Goal: Information Seeking & Learning: Learn about a topic

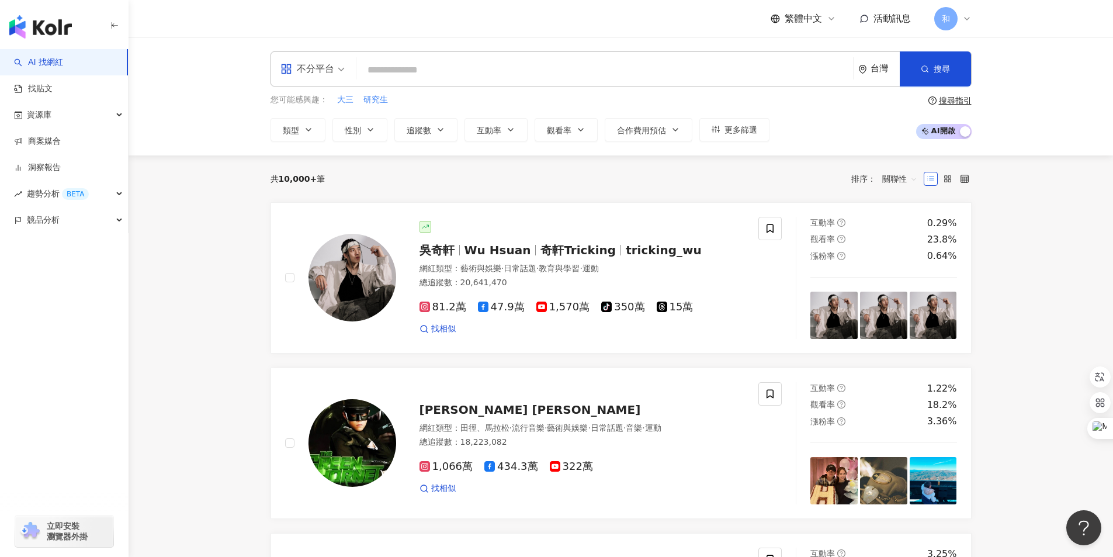
click at [427, 65] on input "search" at bounding box center [604, 70] width 487 height 22
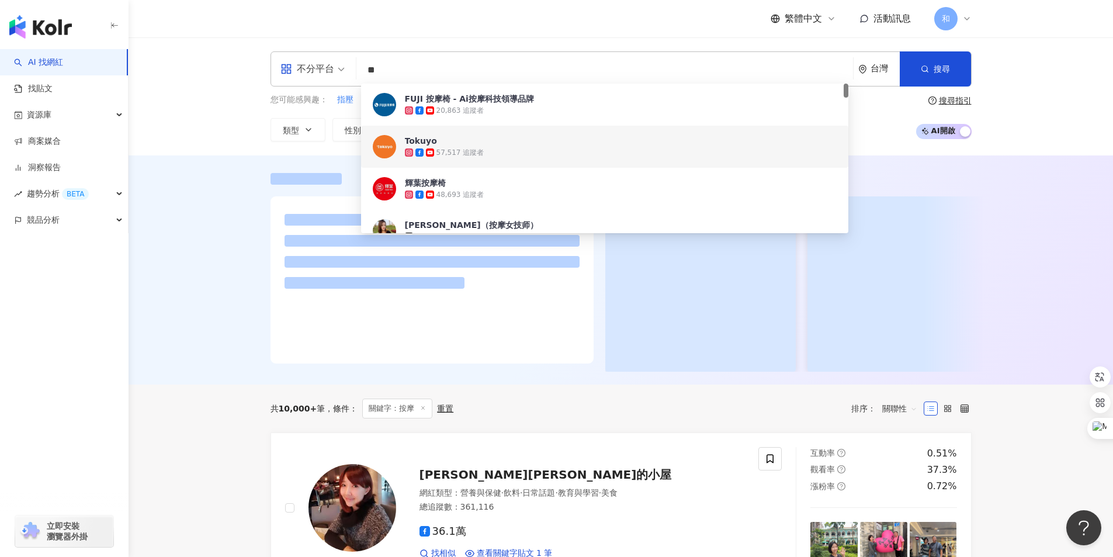
type input "**"
click at [189, 243] on div at bounding box center [621, 269] width 985 height 229
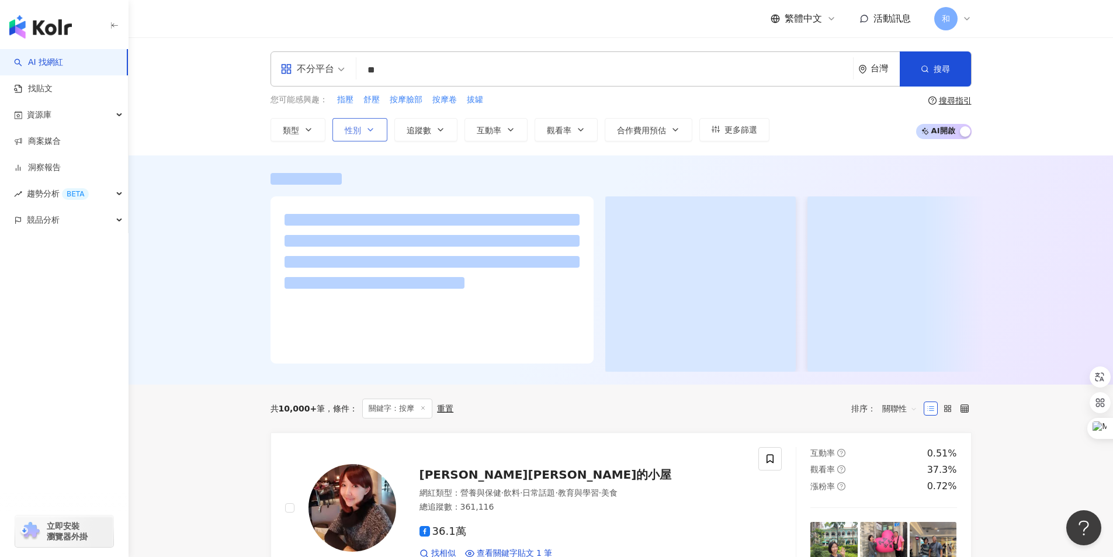
click at [356, 131] on span "性別" at bounding box center [353, 130] width 16 height 9
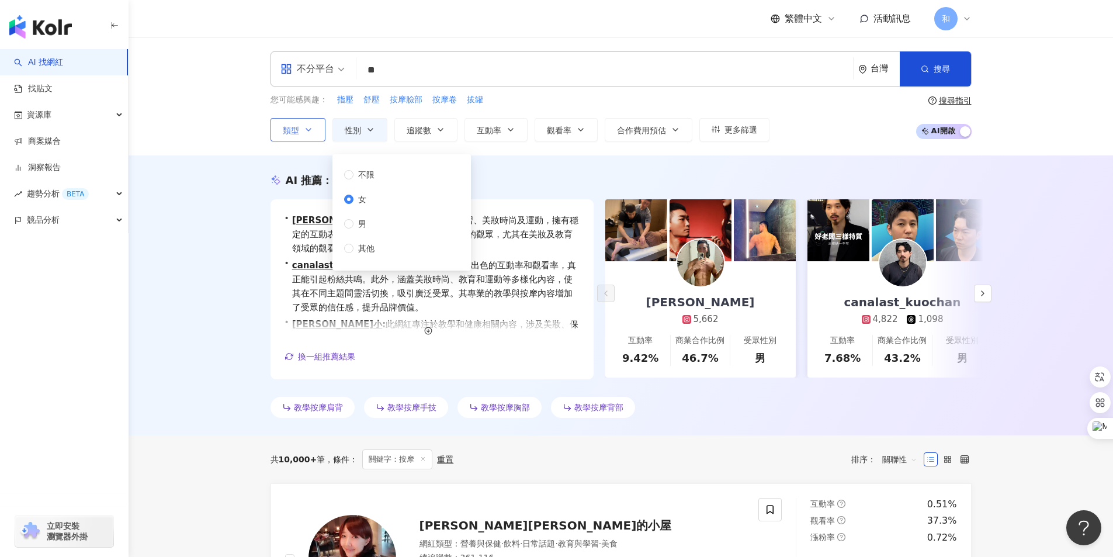
click at [305, 127] on icon "button" at bounding box center [308, 129] width 9 height 9
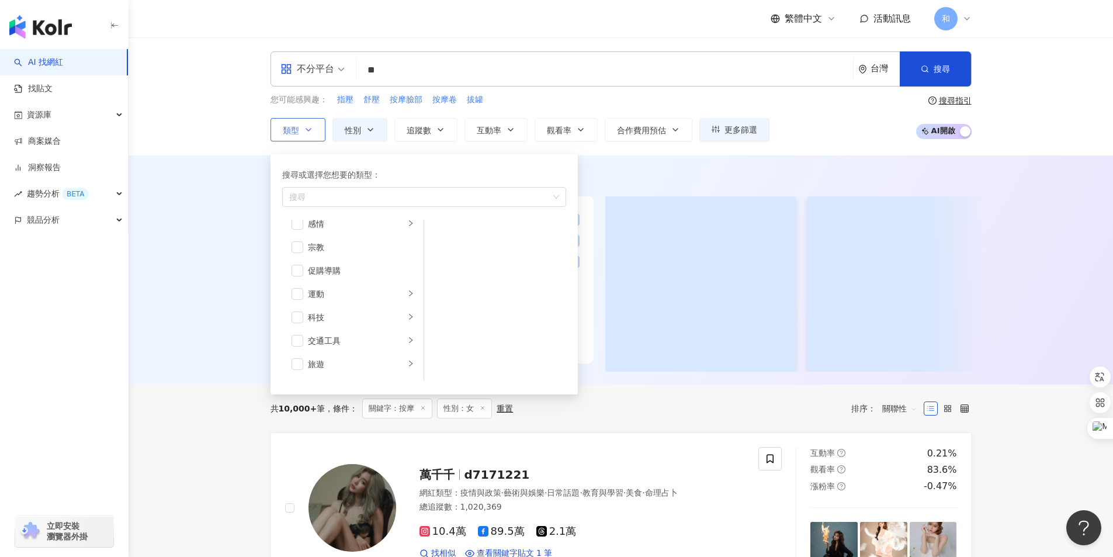
scroll to position [405, 0]
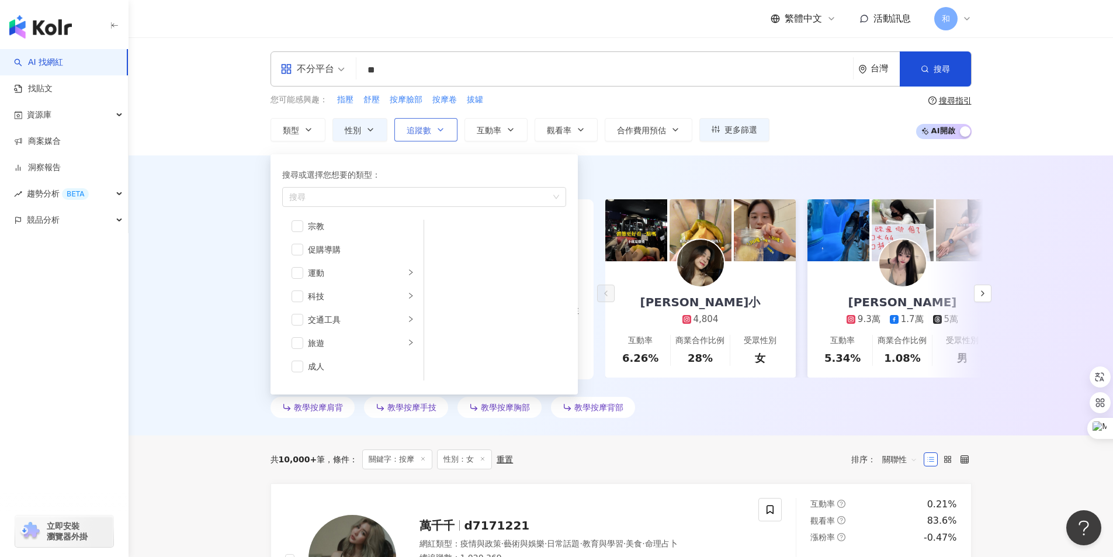
click at [429, 131] on span "追蹤數" at bounding box center [419, 130] width 25 height 9
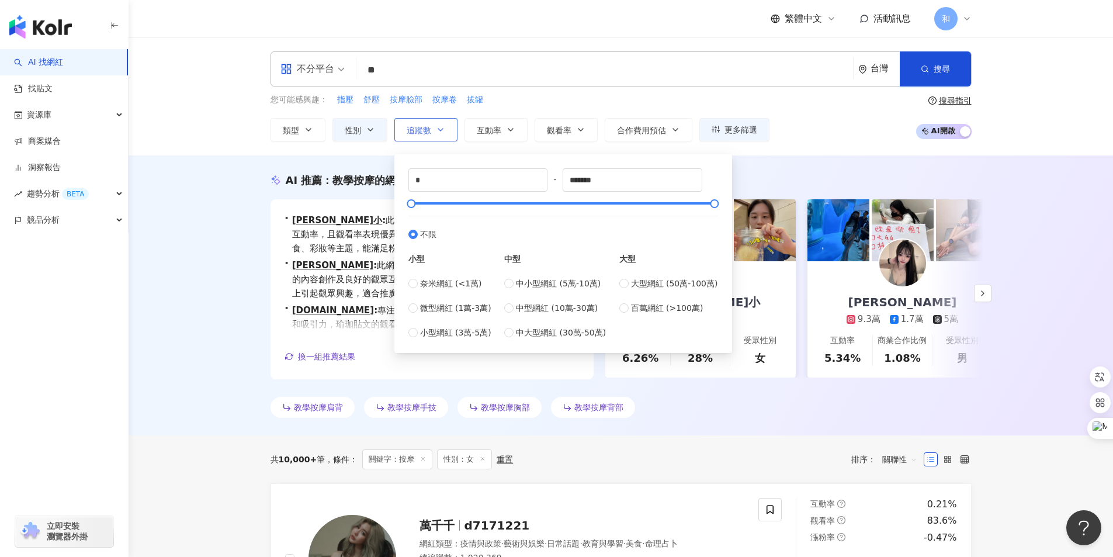
click at [437, 131] on icon "button" at bounding box center [440, 129] width 9 height 9
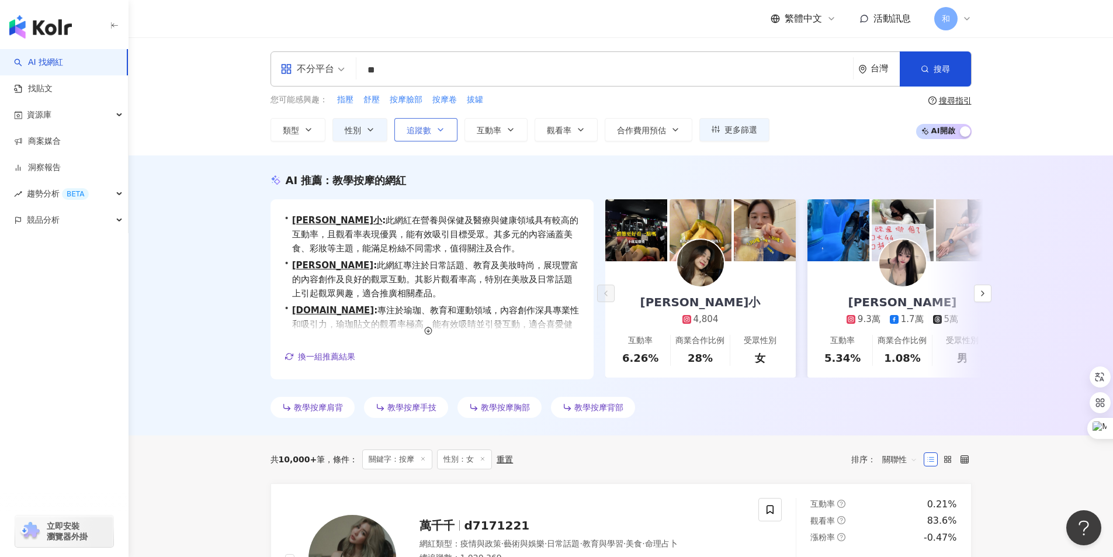
click at [428, 131] on span "追蹤數" at bounding box center [419, 130] width 25 height 9
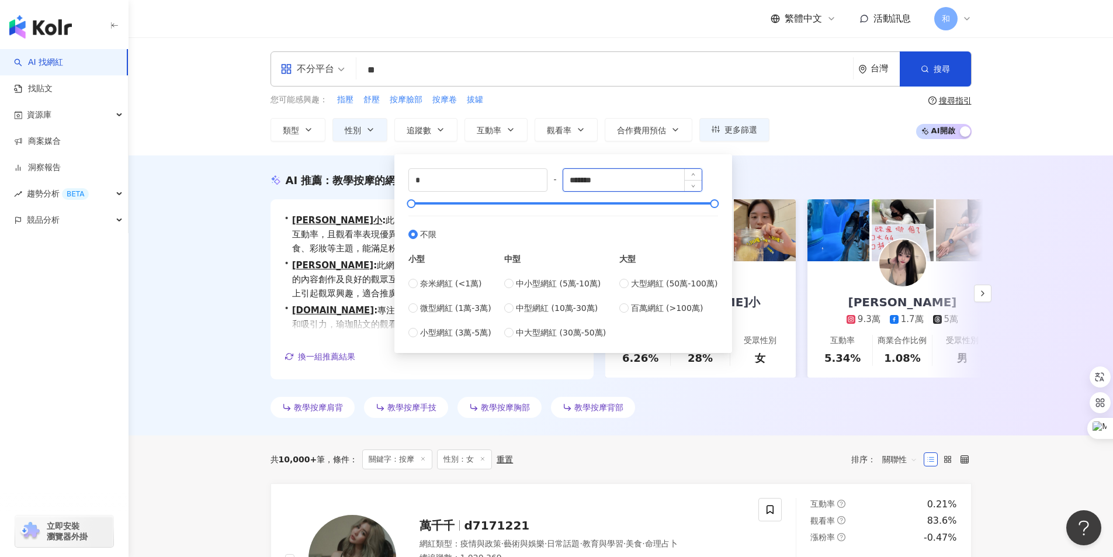
drag, startPoint x: 615, startPoint y: 182, endPoint x: 642, endPoint y: 184, distance: 27.0
click at [635, 182] on input "*******" at bounding box center [632, 180] width 138 height 22
type input "******"
click at [183, 235] on div "AI 推薦 ： 教學按摩的網紅 • Lisa小 : 此網紅在營養與保健及醫療與健康領域具有較高的互動率，且觀看率表現優異，能有效吸引目標受眾。其多元的內容涵蓋…" at bounding box center [621, 295] width 985 height 280
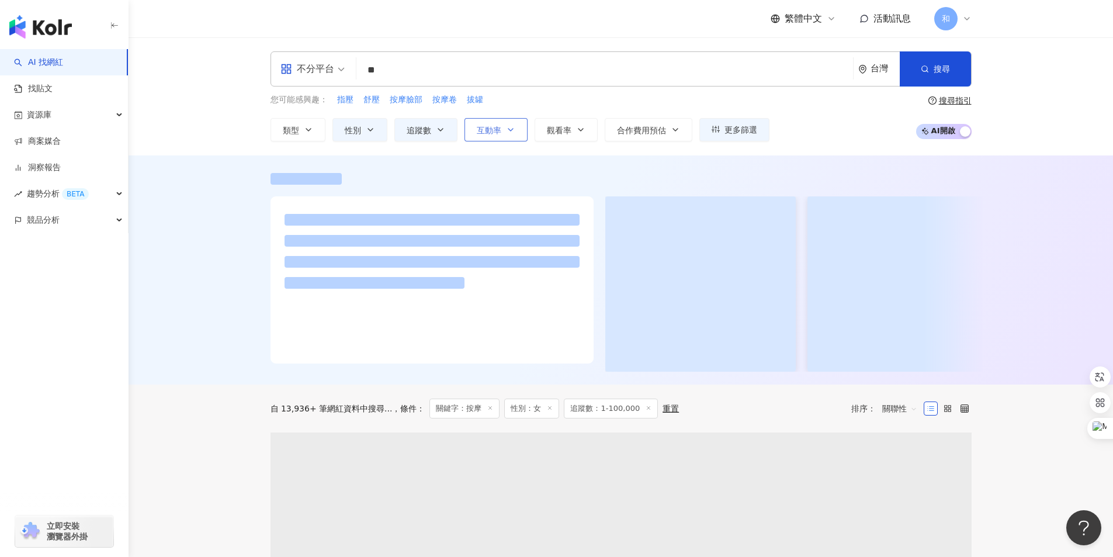
click at [495, 134] on span "互動率" at bounding box center [489, 130] width 25 height 9
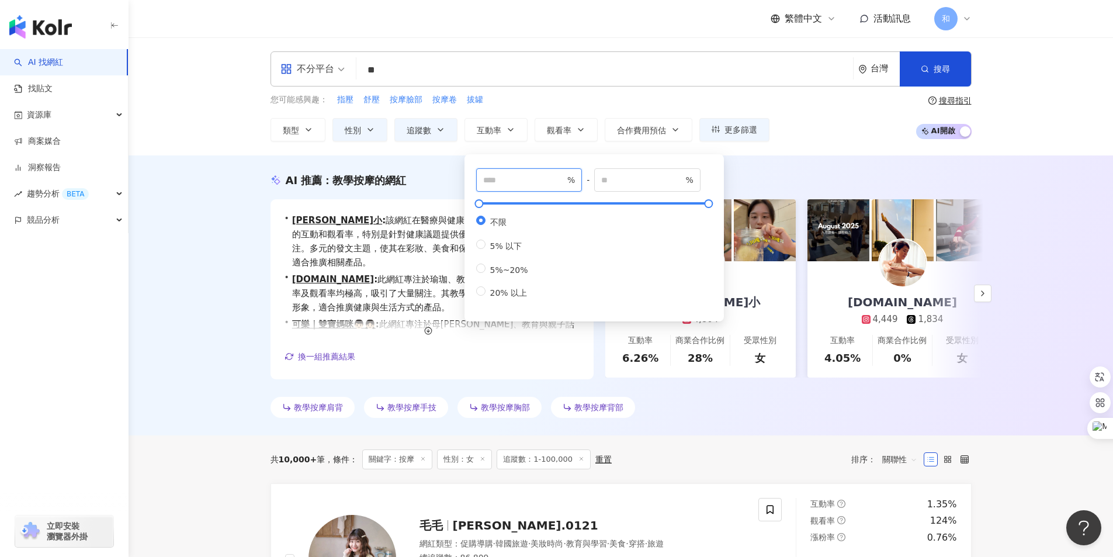
click at [526, 184] on input "number" at bounding box center [524, 180] width 82 height 13
type input "*"
click at [629, 175] on input "number" at bounding box center [642, 180] width 82 height 13
click at [225, 264] on div "AI 推薦 ： 教學按摩的網紅 • Lisa小 : 該網紅在醫療與健康及營養與保健領域展現出強大的互動和觀看率，特別是針對健康議題提供優質內容，吸引廣泛讀者關…" at bounding box center [621, 295] width 985 height 280
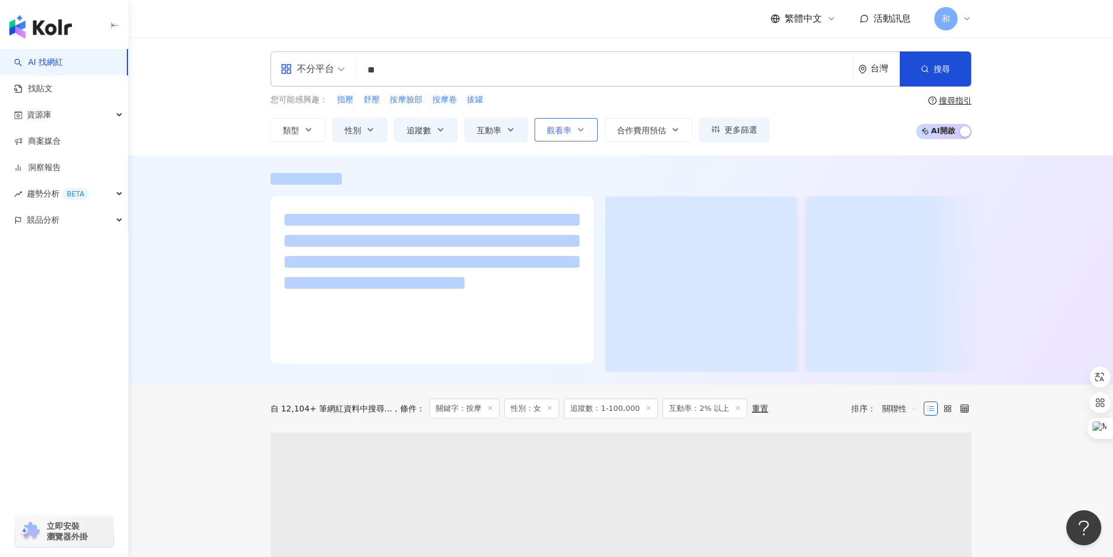
click at [563, 132] on span "觀看率" at bounding box center [559, 130] width 25 height 9
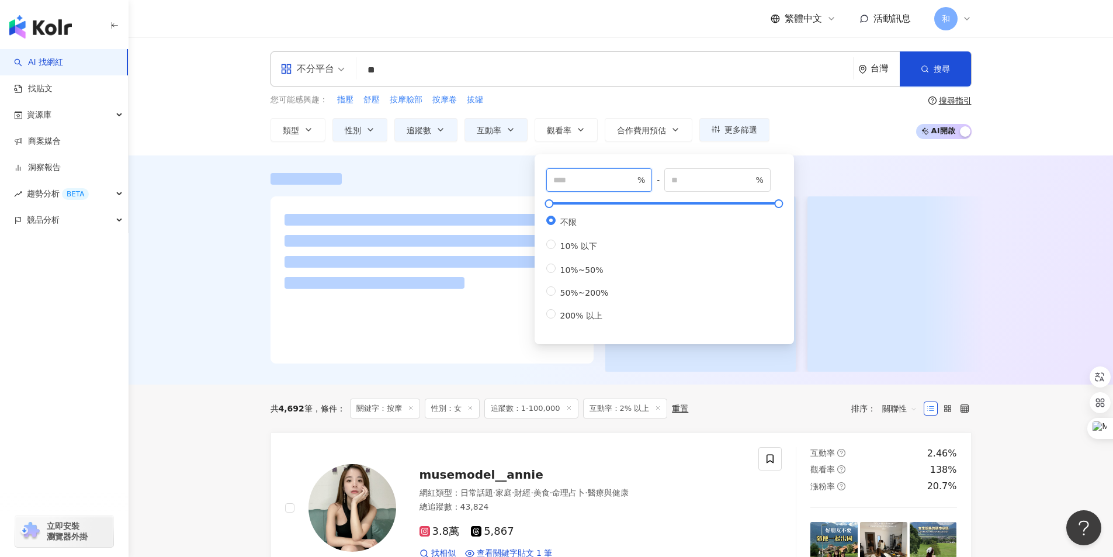
click at [590, 183] on input "number" at bounding box center [594, 180] width 82 height 13
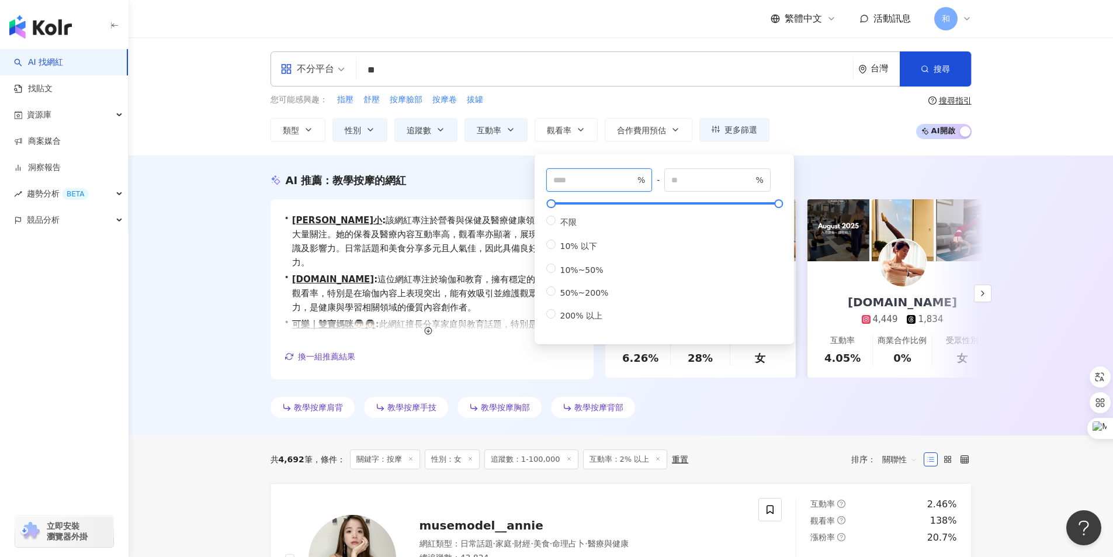
type input "**"
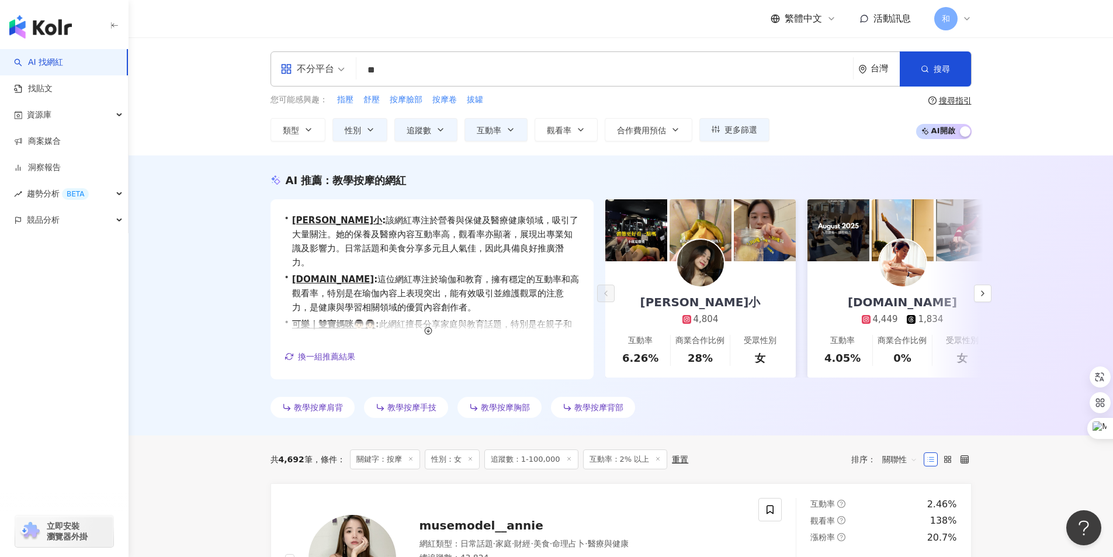
click at [195, 323] on div "AI 推薦 ： 教學按摩的網紅 • Lisa小 : 該網紅專注於營養與保健及醫療健康領域，吸引了大量關注。她的保養及醫療內容互動率高，觀看率亦顯著，展現出專業…" at bounding box center [621, 295] width 985 height 280
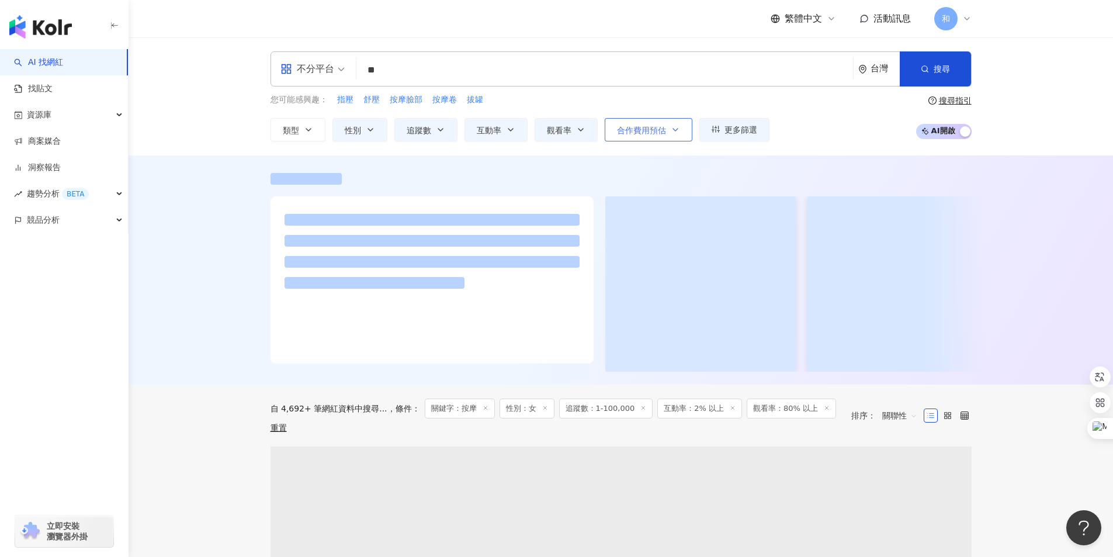
click at [678, 131] on icon "button" at bounding box center [675, 129] width 9 height 9
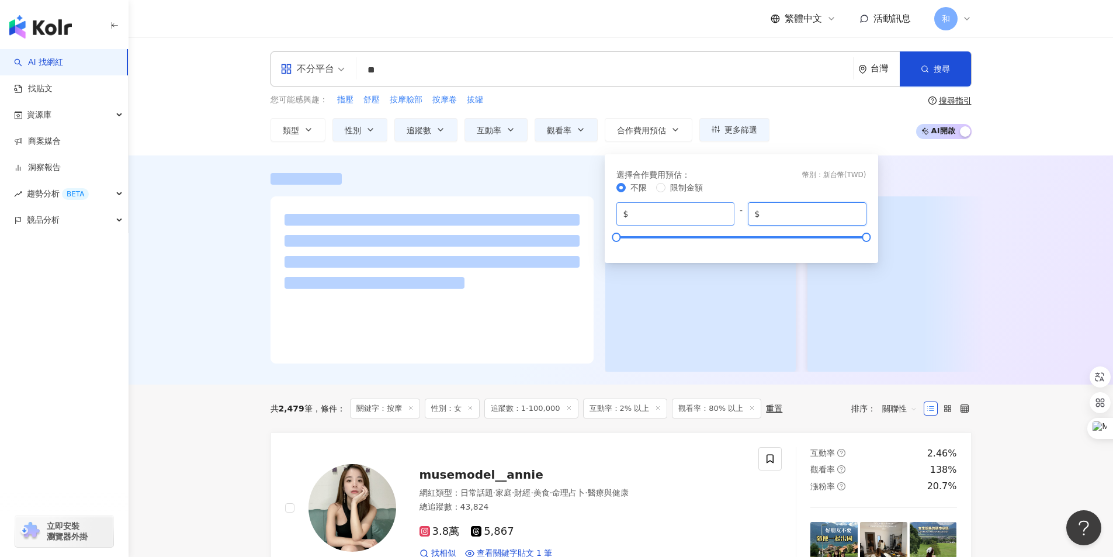
drag, startPoint x: 811, startPoint y: 214, endPoint x: 721, endPoint y: 217, distance: 90.0
click at [721, 217] on div "$ * - $ *******" at bounding box center [741, 213] width 250 height 23
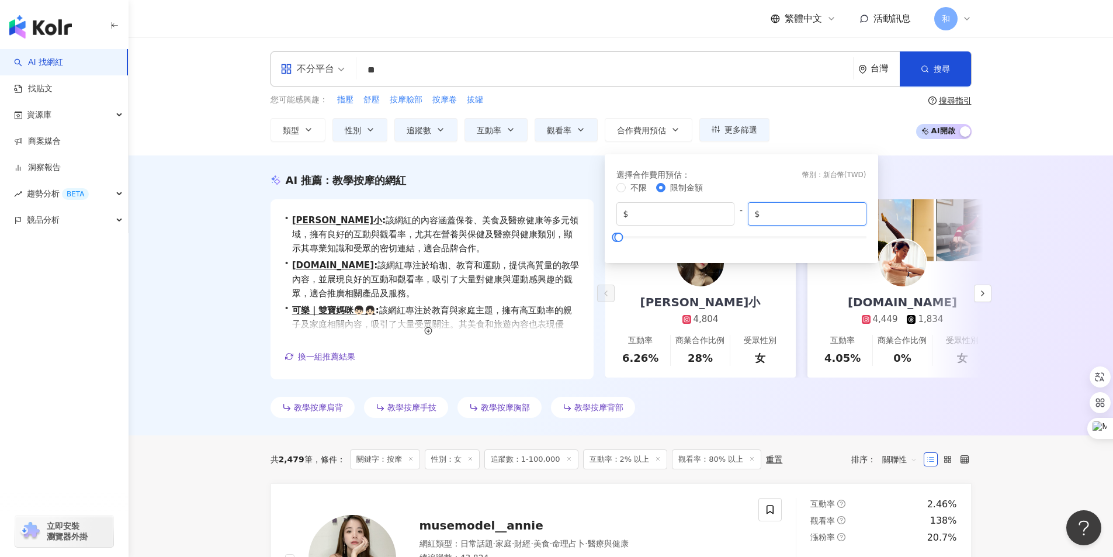
type input "*****"
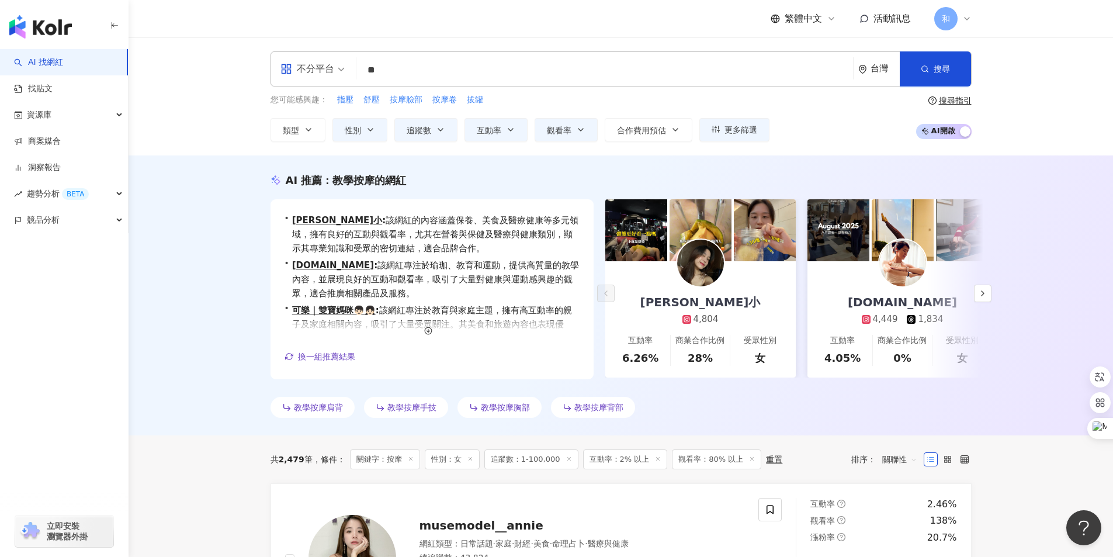
click at [228, 251] on div "AI 推薦 ： 教學按摩的網紅 • Lisa小 : 該網紅的內容涵蓋保養、美食及醫療健康等多元領域，擁有良好的互動與觀看率，尤其在營養與保健及醫療與健康類別，…" at bounding box center [621, 295] width 985 height 280
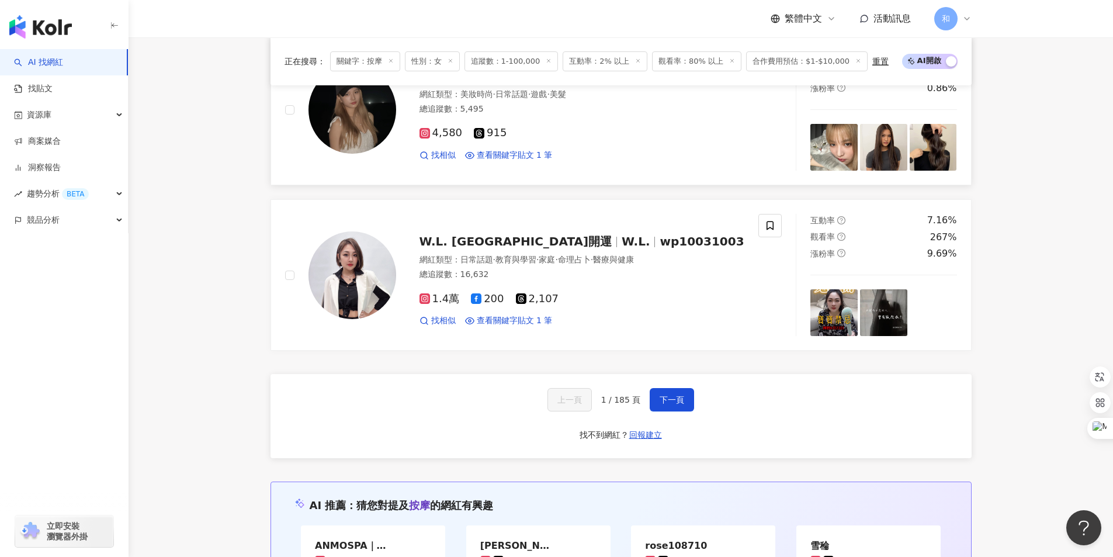
scroll to position [2104, 0]
drag, startPoint x: 671, startPoint y: 395, endPoint x: 653, endPoint y: 376, distance: 26.0
click at [671, 394] on span "下一頁" at bounding box center [672, 398] width 25 height 9
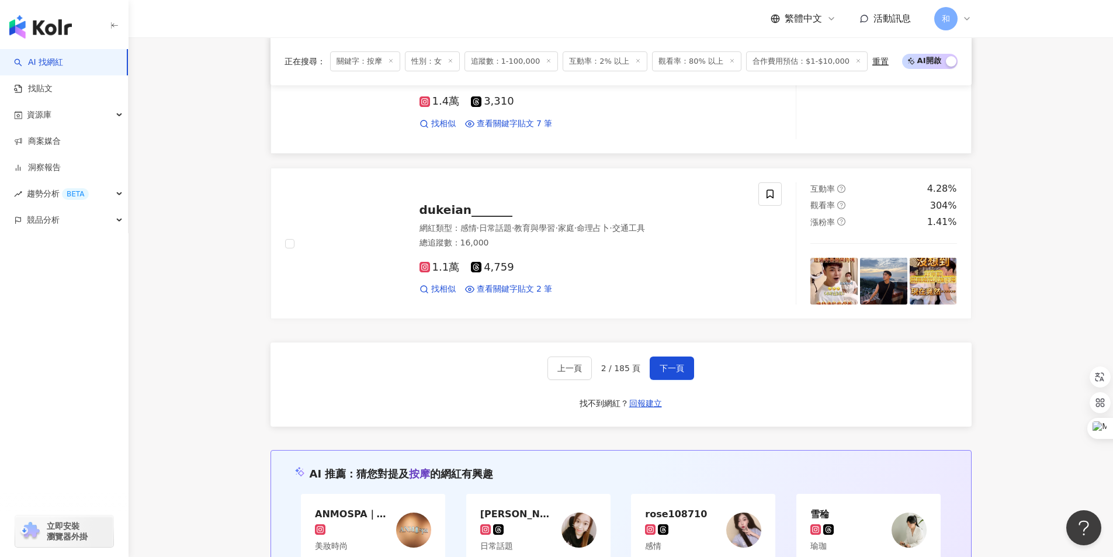
scroll to position [2279, 0]
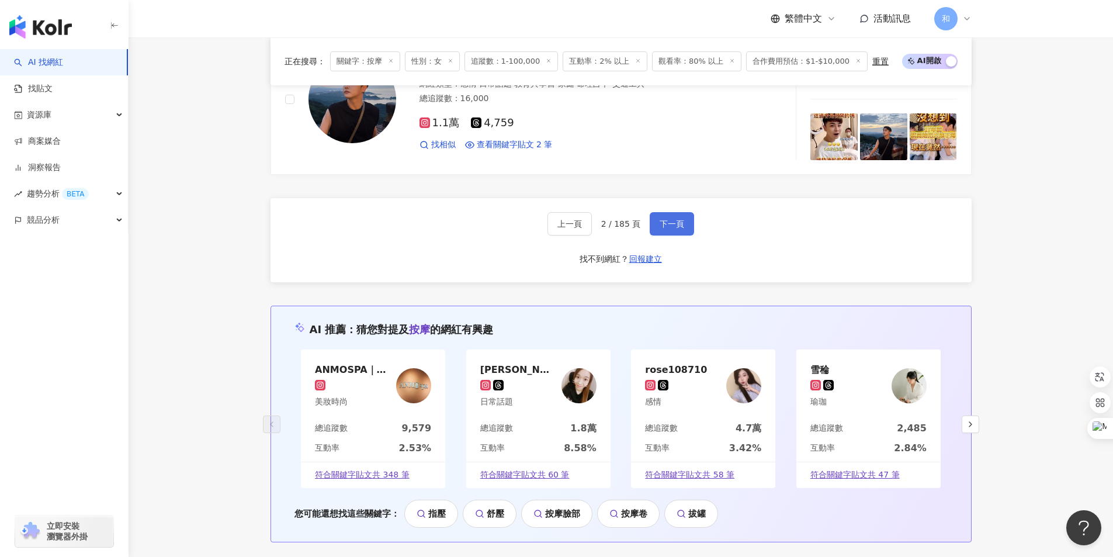
click at [677, 224] on span "下一頁" at bounding box center [672, 223] width 25 height 9
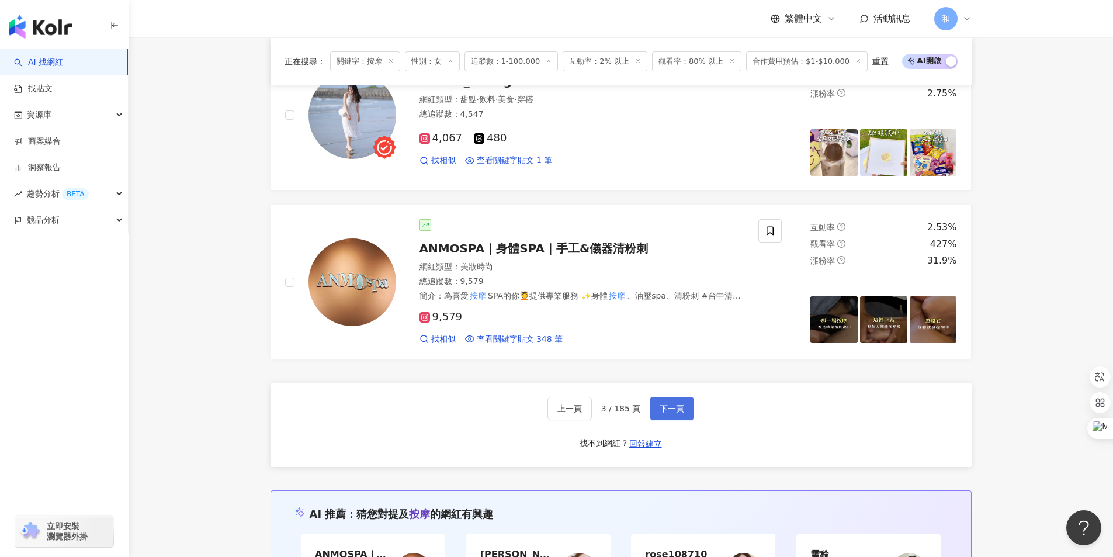
scroll to position [2162, 0]
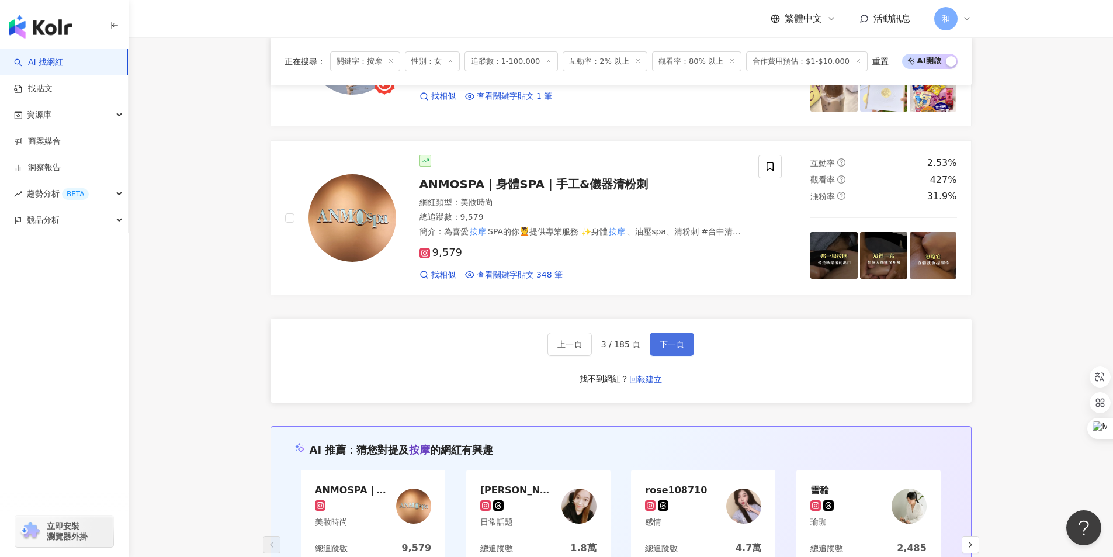
click at [669, 349] on span "下一頁" at bounding box center [672, 344] width 25 height 9
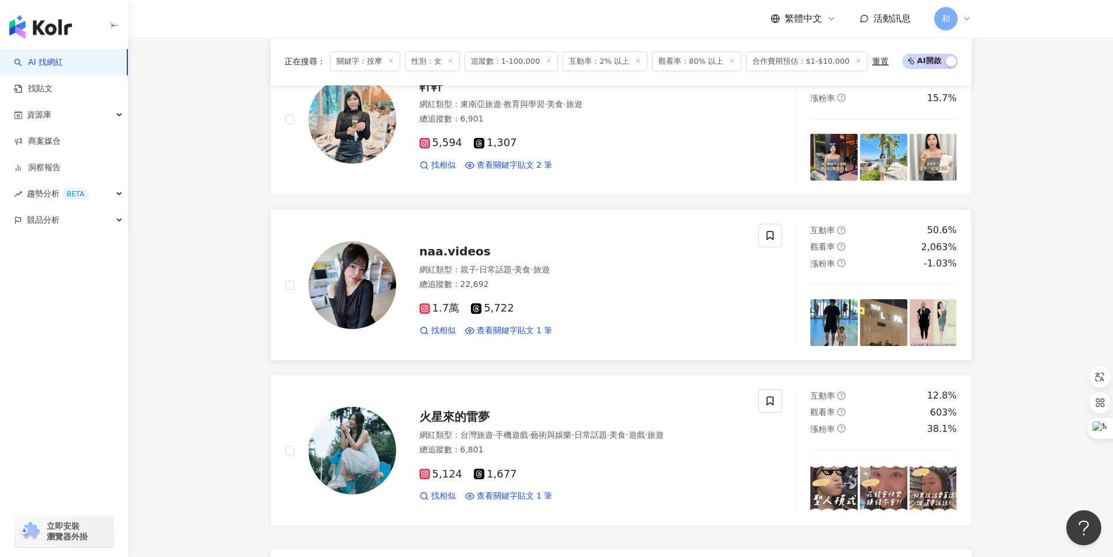
scroll to position [1925, 0]
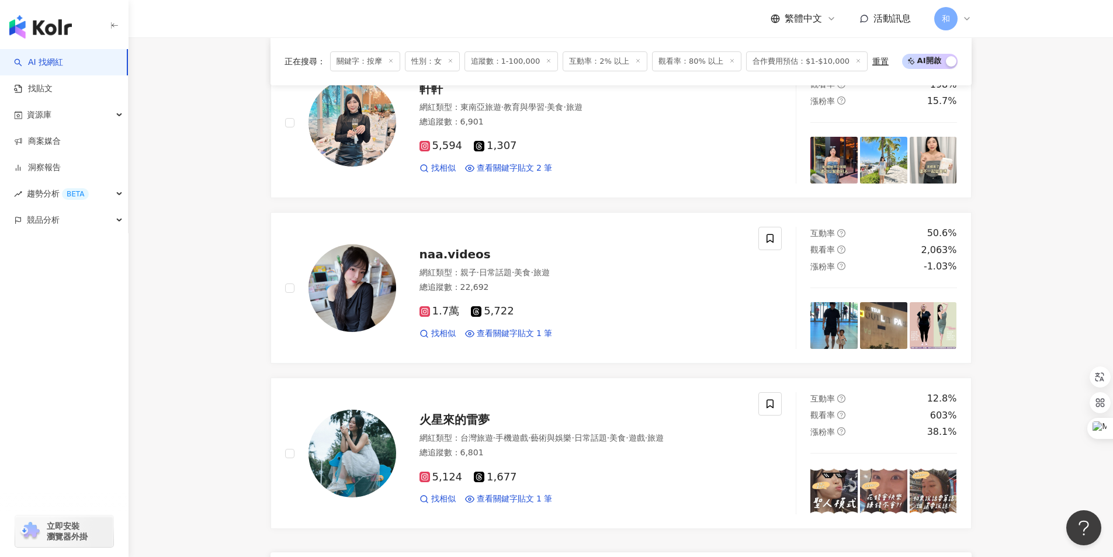
drag, startPoint x: 1111, startPoint y: 373, endPoint x: 1121, endPoint y: 166, distance: 207.7
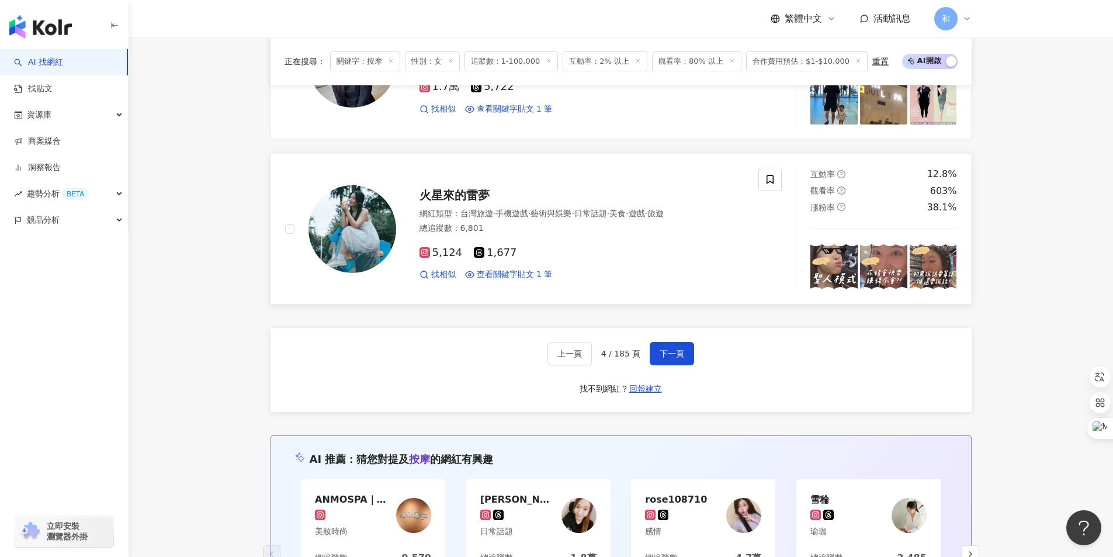
scroll to position [2162, 0]
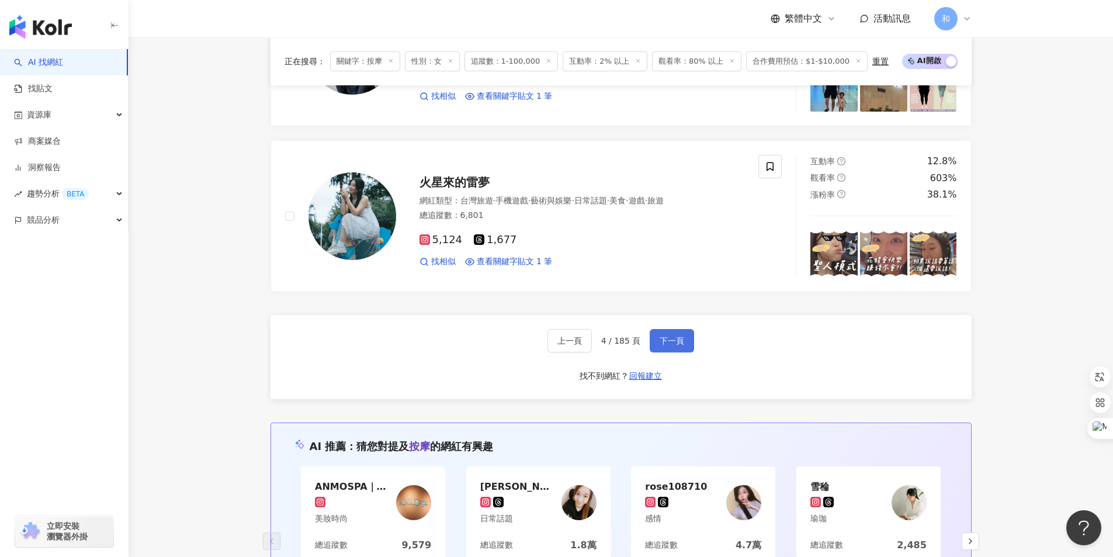
click at [673, 344] on span "下一頁" at bounding box center [672, 340] width 25 height 9
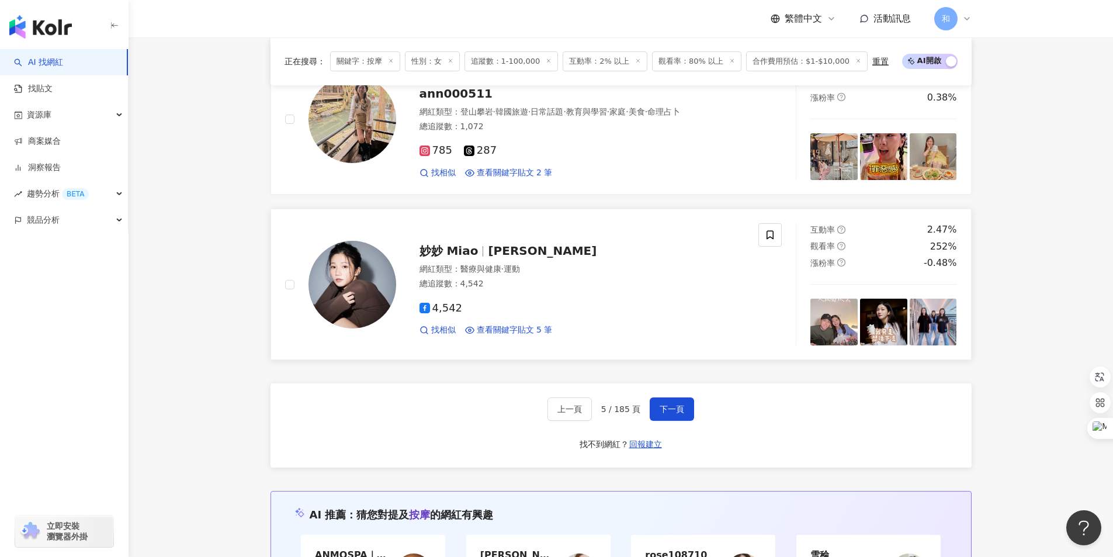
scroll to position [2108, 0]
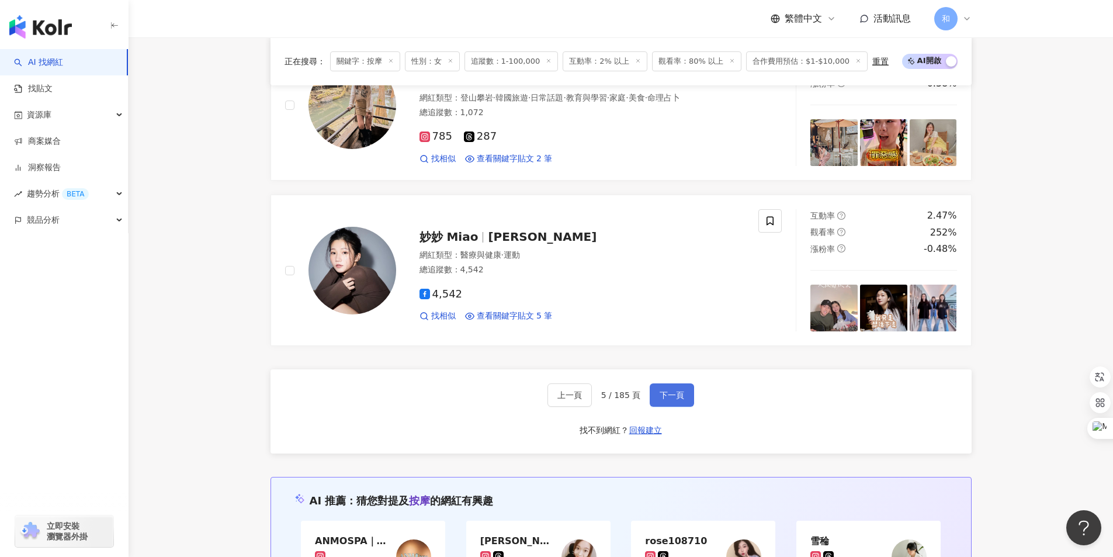
click at [675, 396] on span "下一頁" at bounding box center [672, 394] width 25 height 9
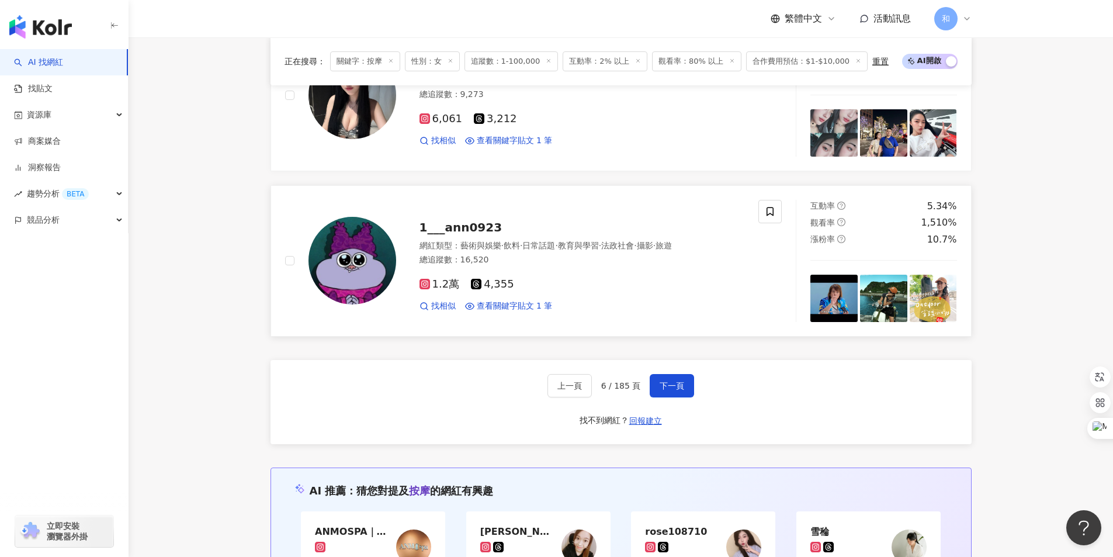
scroll to position [2162, 0]
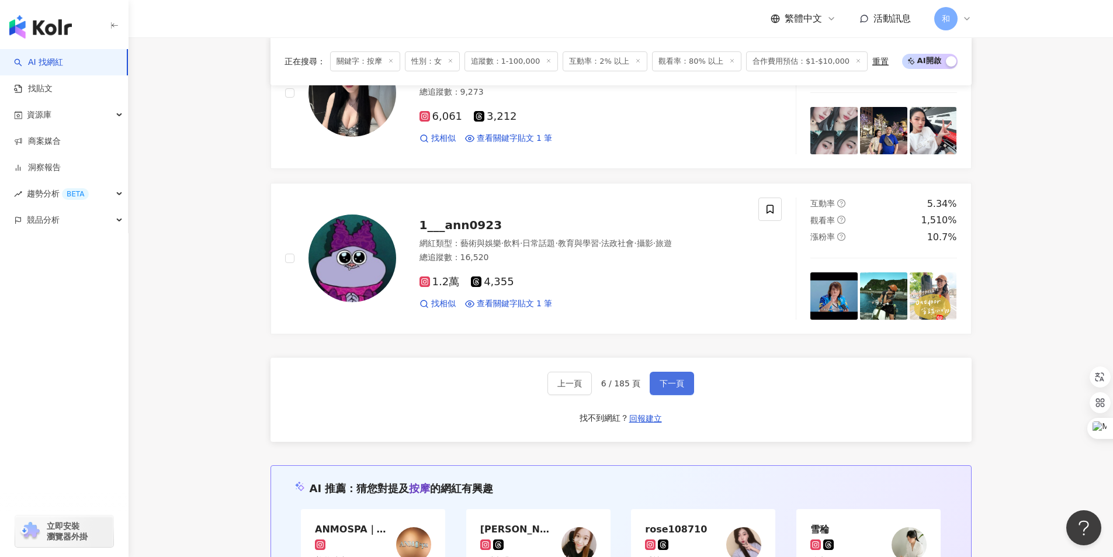
click at [678, 379] on span "下一頁" at bounding box center [672, 383] width 25 height 9
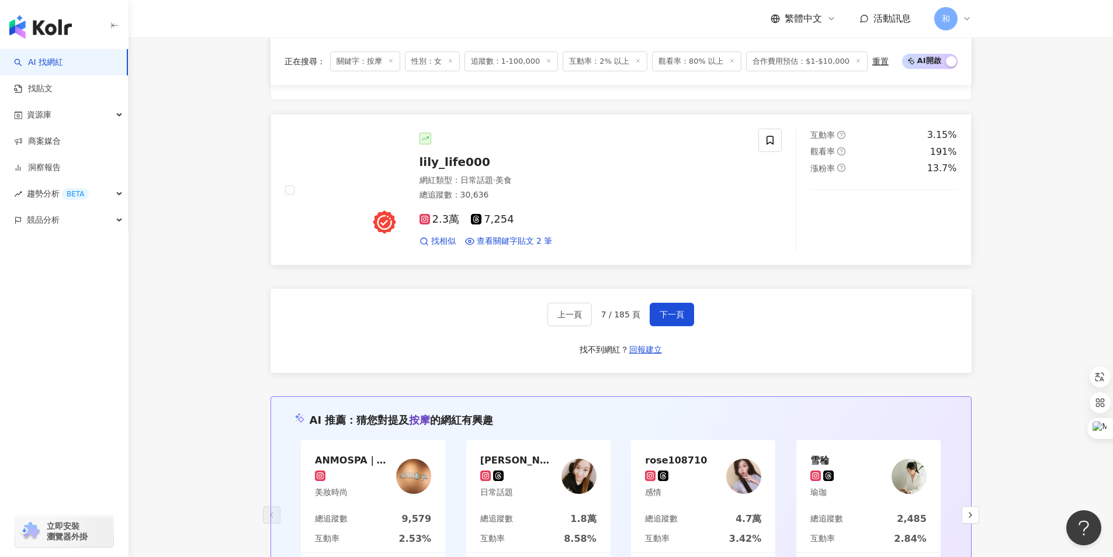
scroll to position [2192, 0]
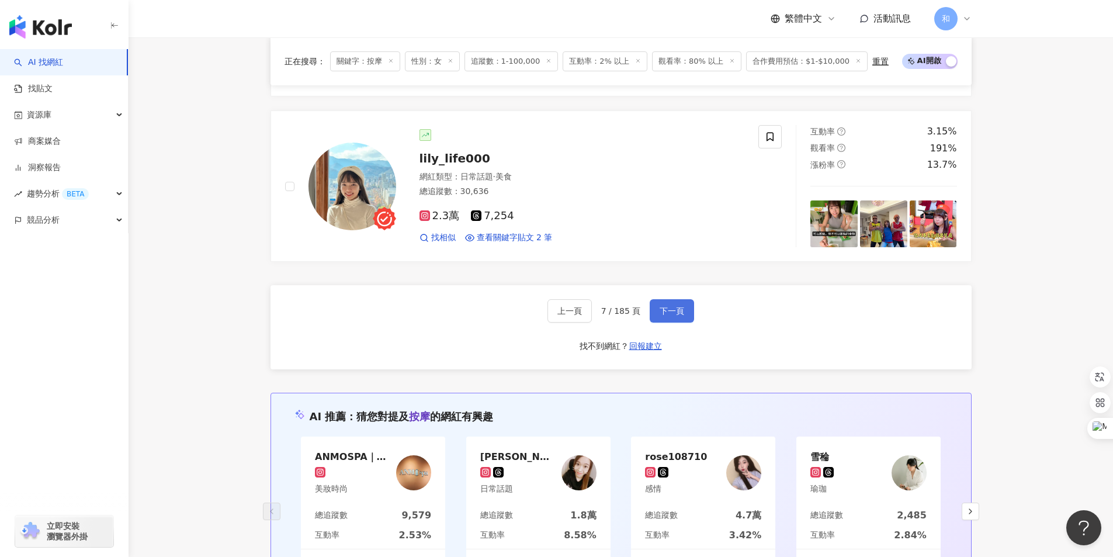
click at [673, 310] on span "下一頁" at bounding box center [672, 310] width 25 height 9
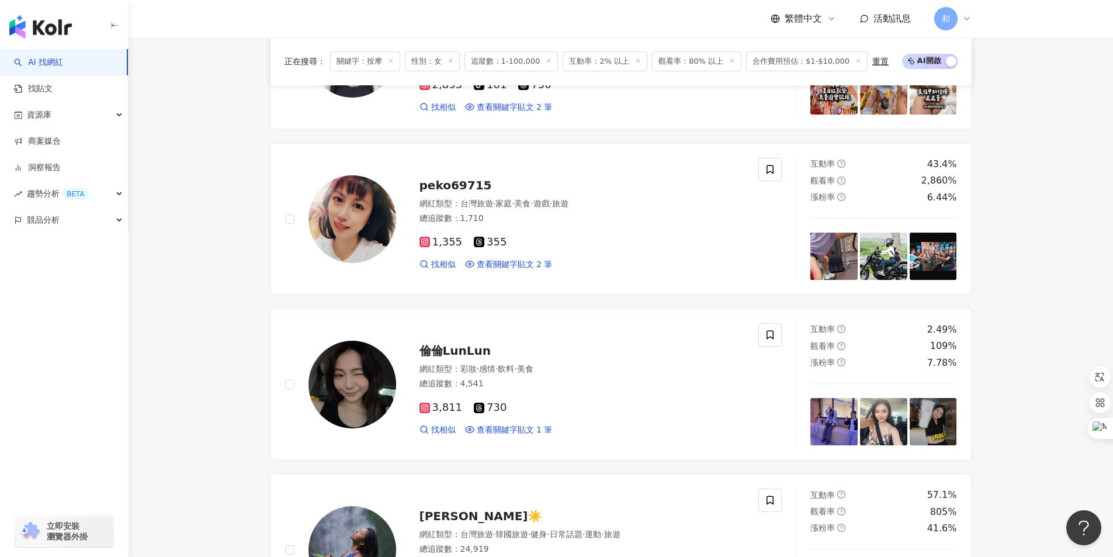
scroll to position [837, 0]
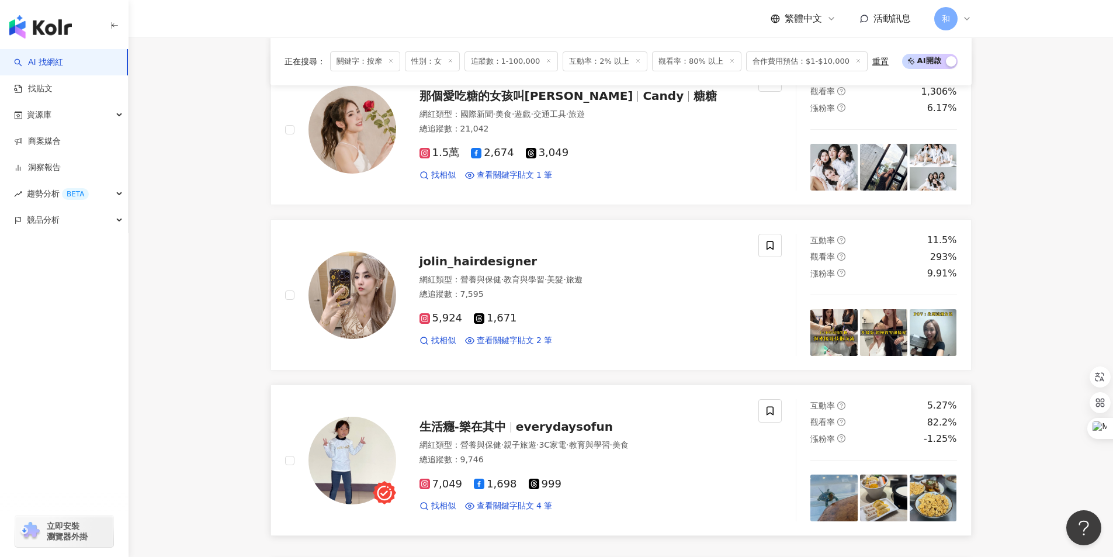
scroll to position [2005, 0]
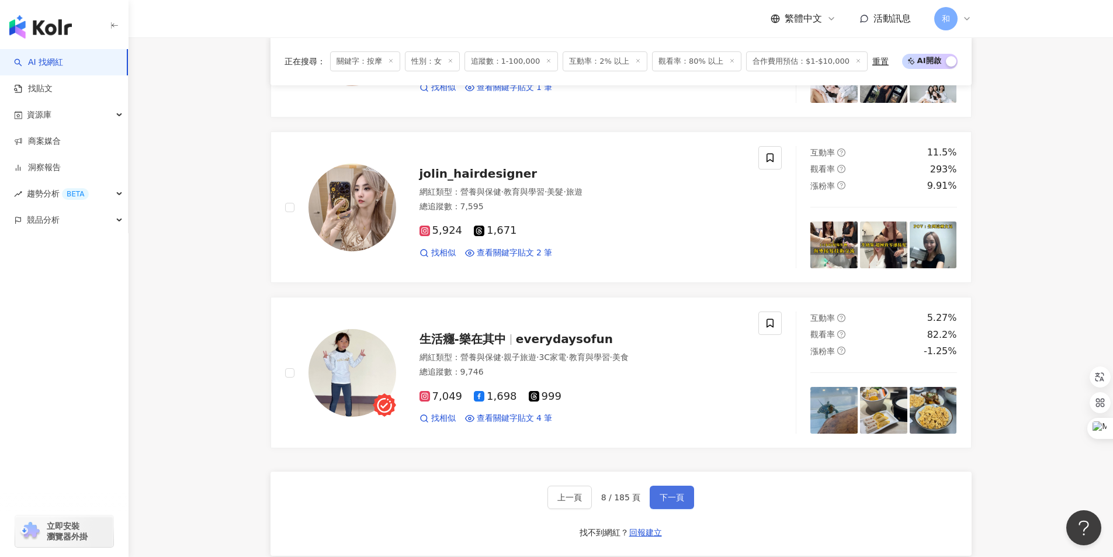
drag, startPoint x: 672, startPoint y: 499, endPoint x: 670, endPoint y: 492, distance: 7.4
click at [672, 499] on span "下一頁" at bounding box center [672, 497] width 25 height 9
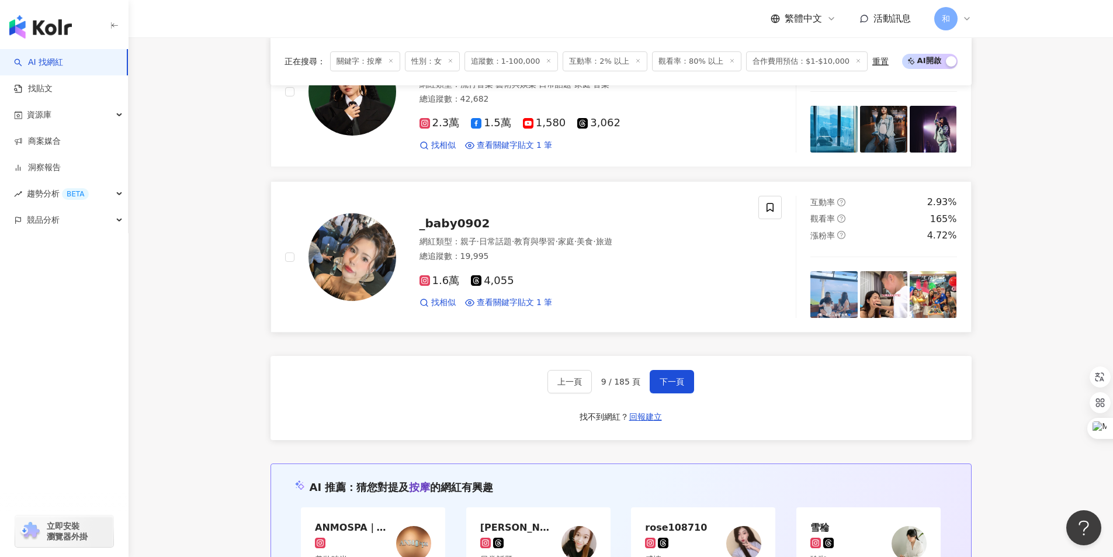
scroll to position [2138, 0]
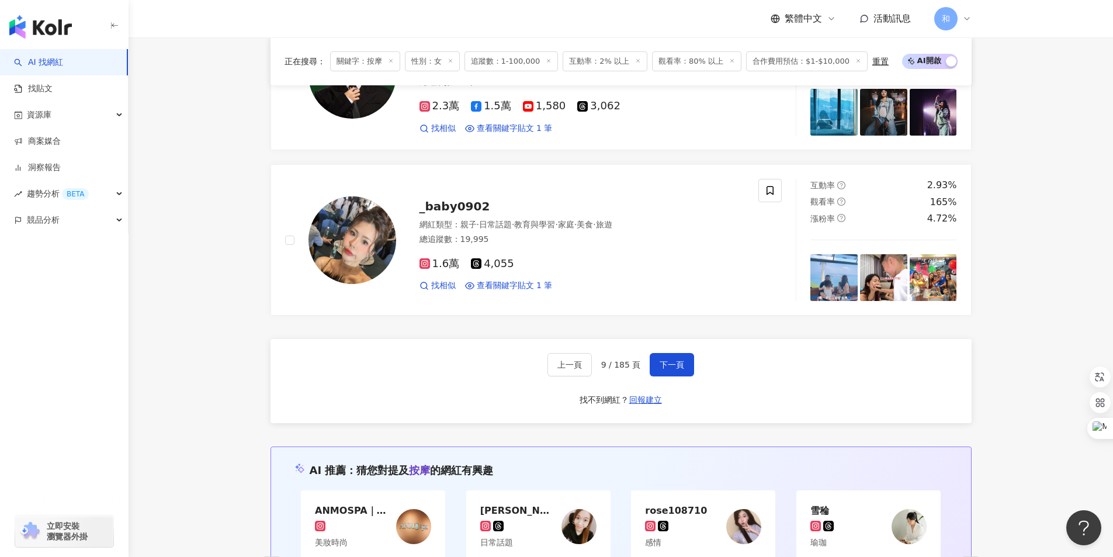
click at [669, 361] on span "下一頁" at bounding box center [672, 364] width 25 height 9
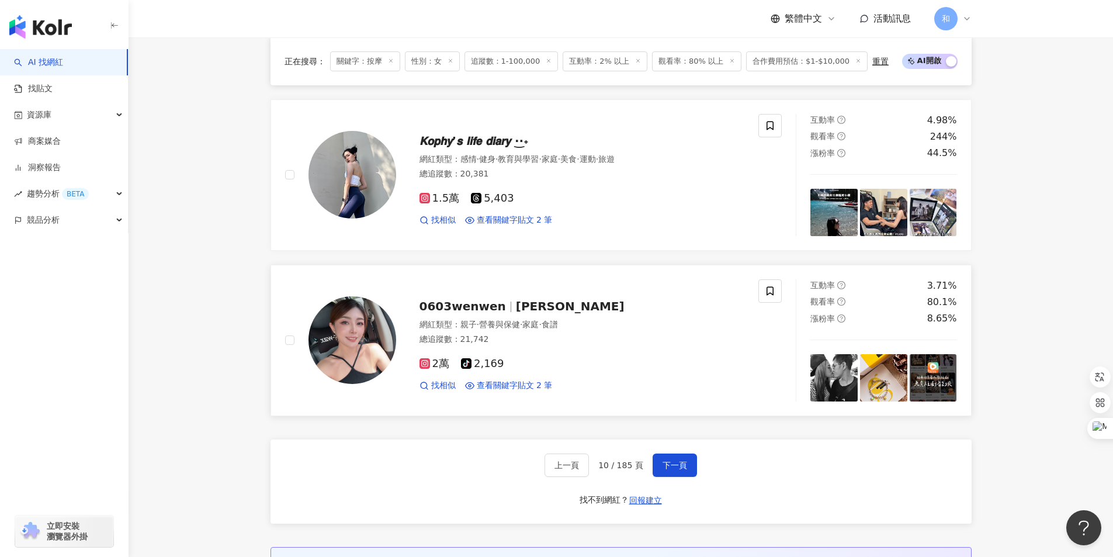
scroll to position [2073, 0]
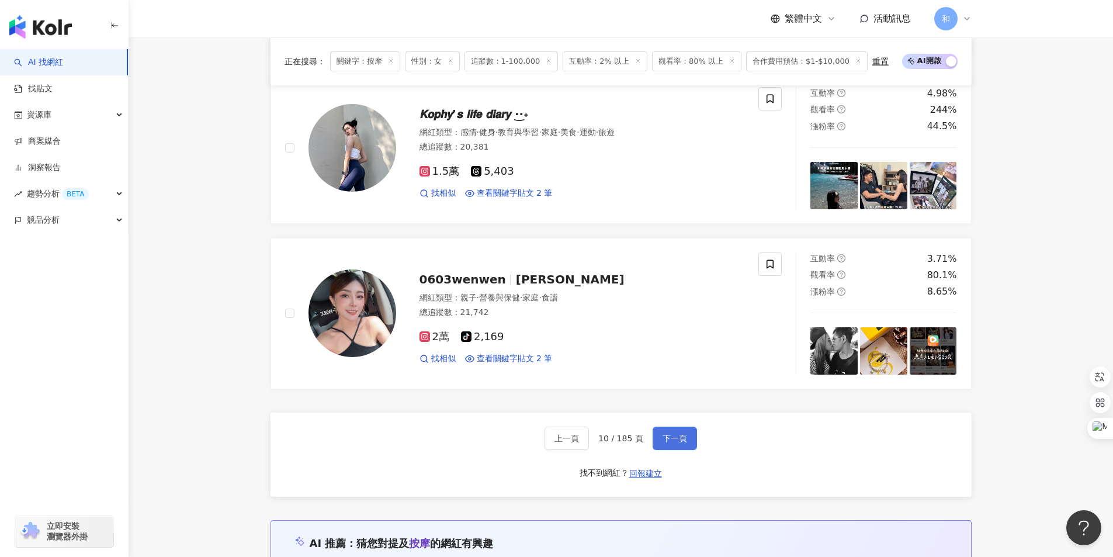
click at [680, 439] on span "下一頁" at bounding box center [675, 438] width 25 height 9
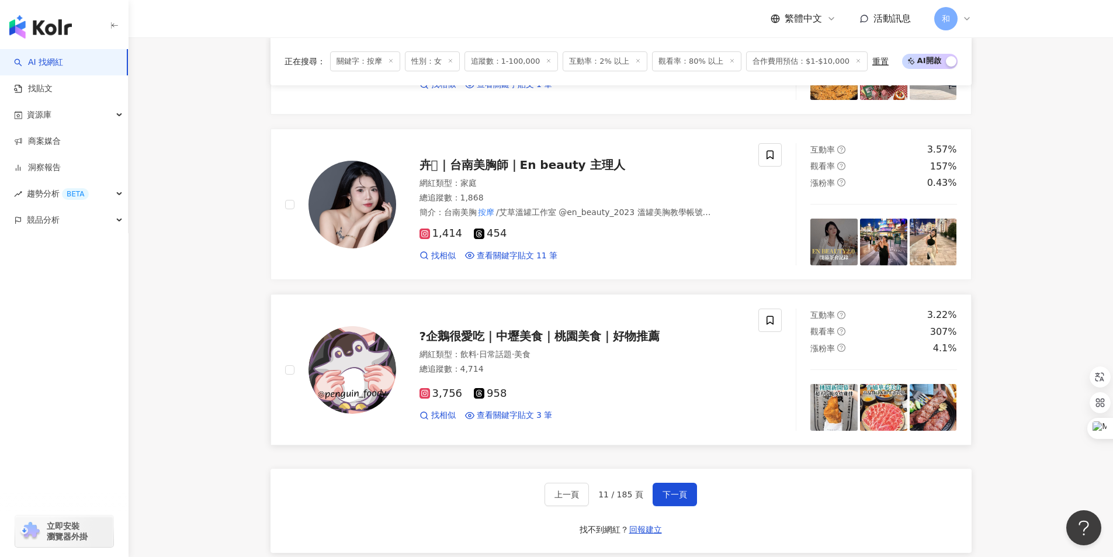
scroll to position [2035, 0]
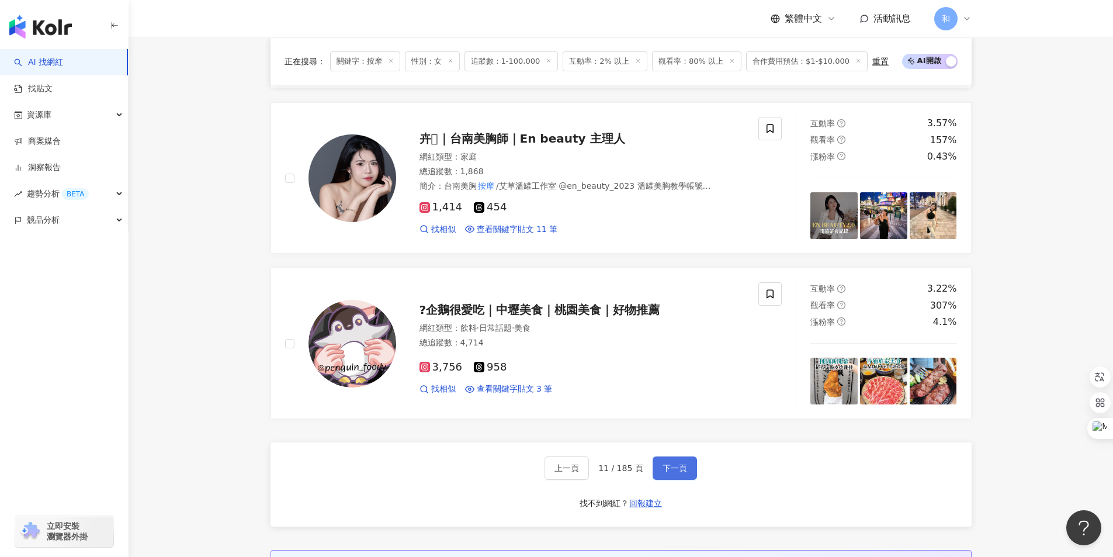
drag, startPoint x: 687, startPoint y: 471, endPoint x: 672, endPoint y: 464, distance: 16.2
click at [687, 471] on button "下一頁" at bounding box center [675, 467] width 44 height 23
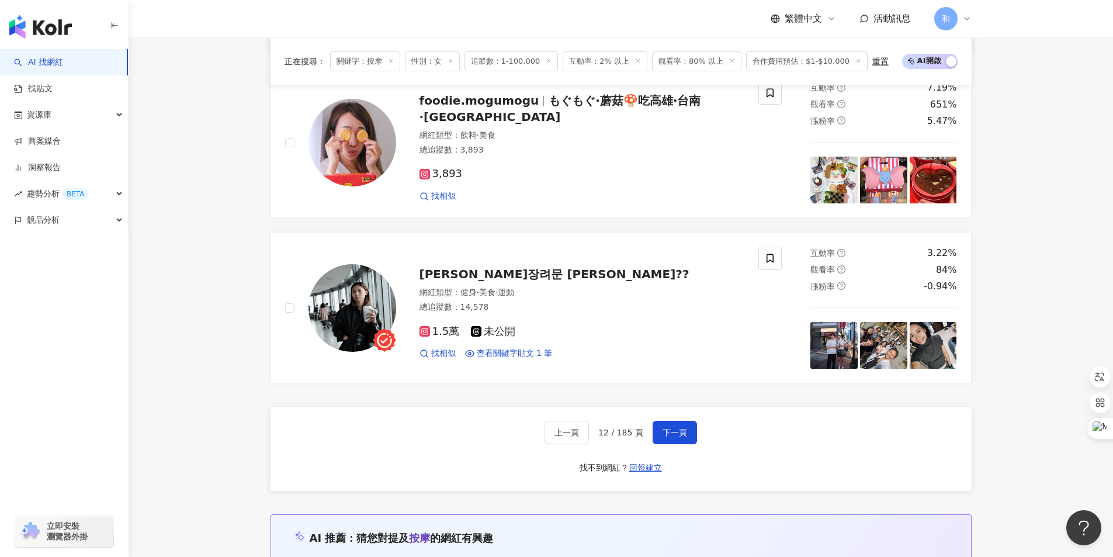
scroll to position [2102, 0]
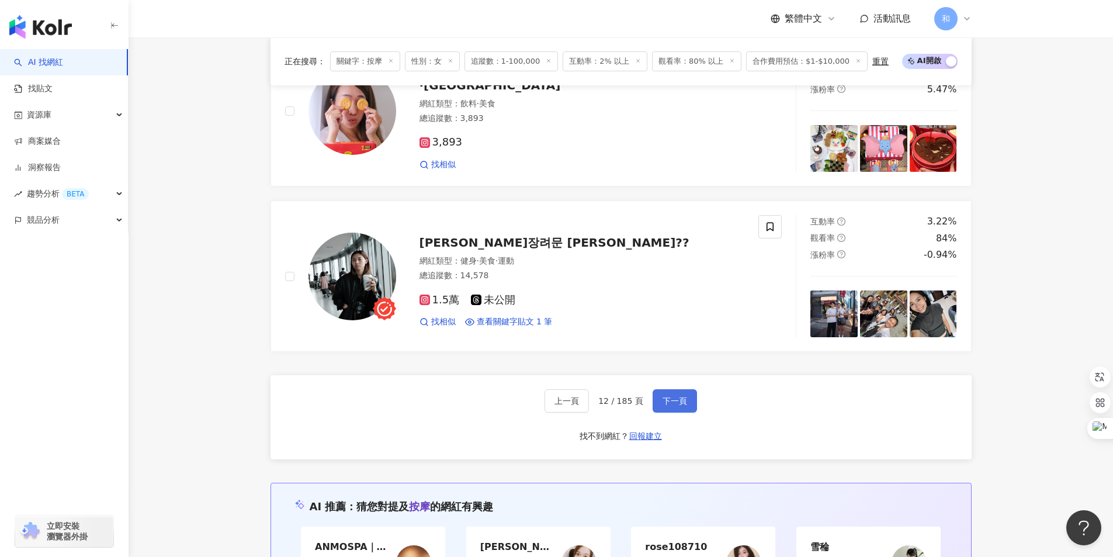
click at [677, 403] on span "下一頁" at bounding box center [675, 400] width 25 height 9
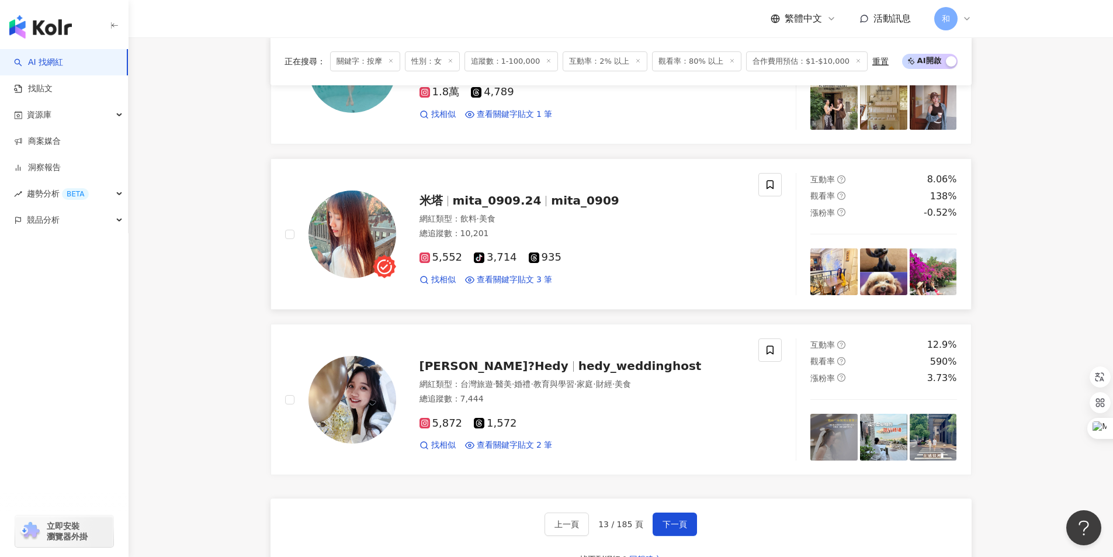
scroll to position [2125, 0]
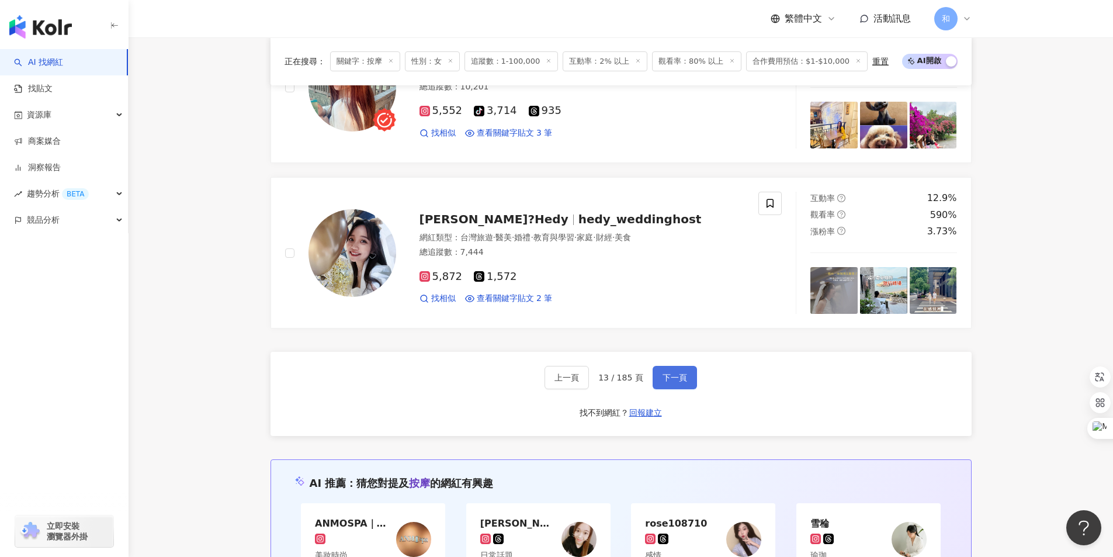
click at [676, 380] on span "下一頁" at bounding box center [675, 377] width 25 height 9
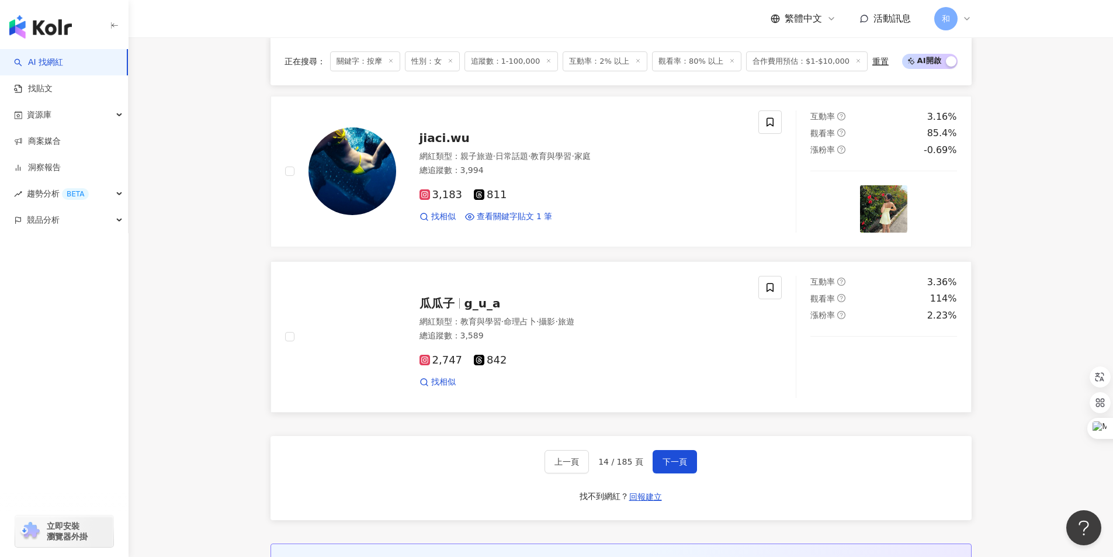
scroll to position [2162, 0]
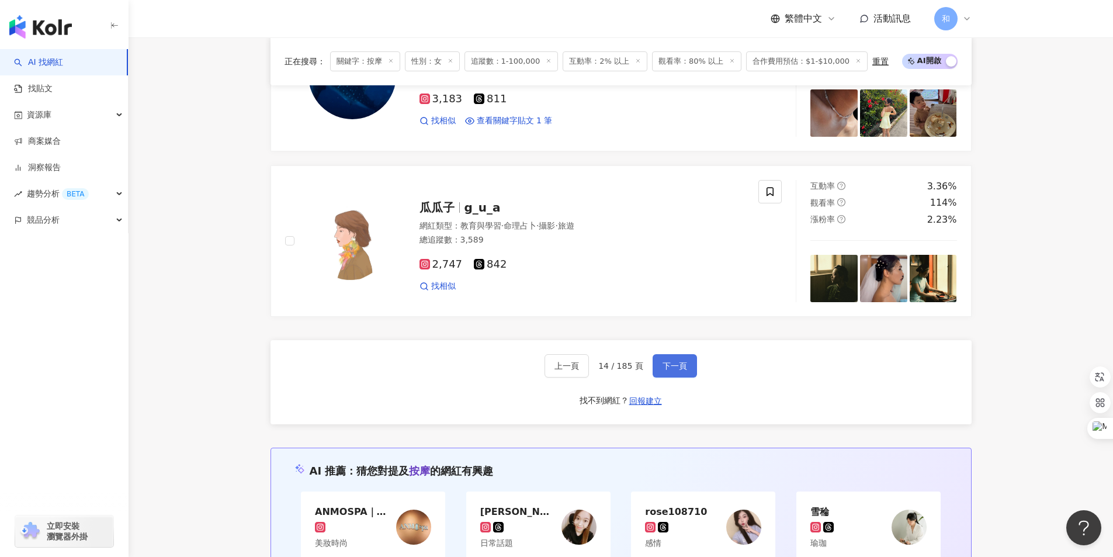
click at [670, 366] on span "下一頁" at bounding box center [675, 365] width 25 height 9
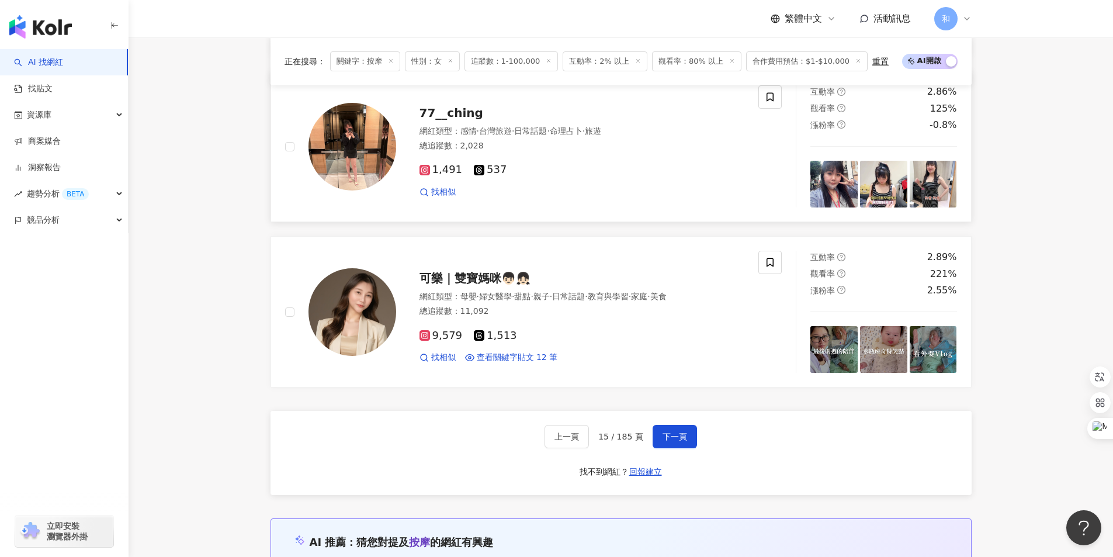
scroll to position [2068, 0]
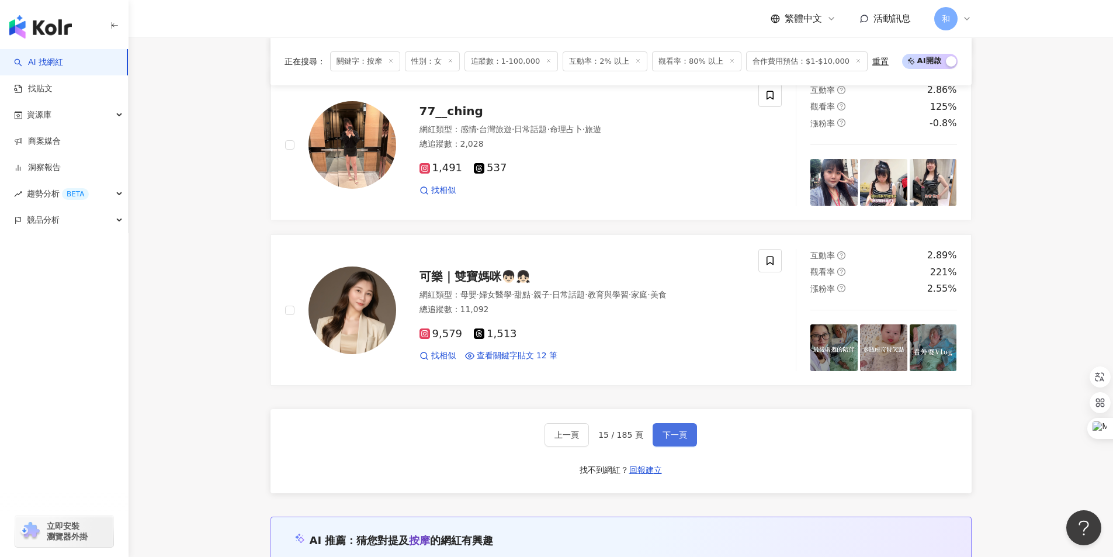
click at [682, 438] on span "下一頁" at bounding box center [675, 434] width 25 height 9
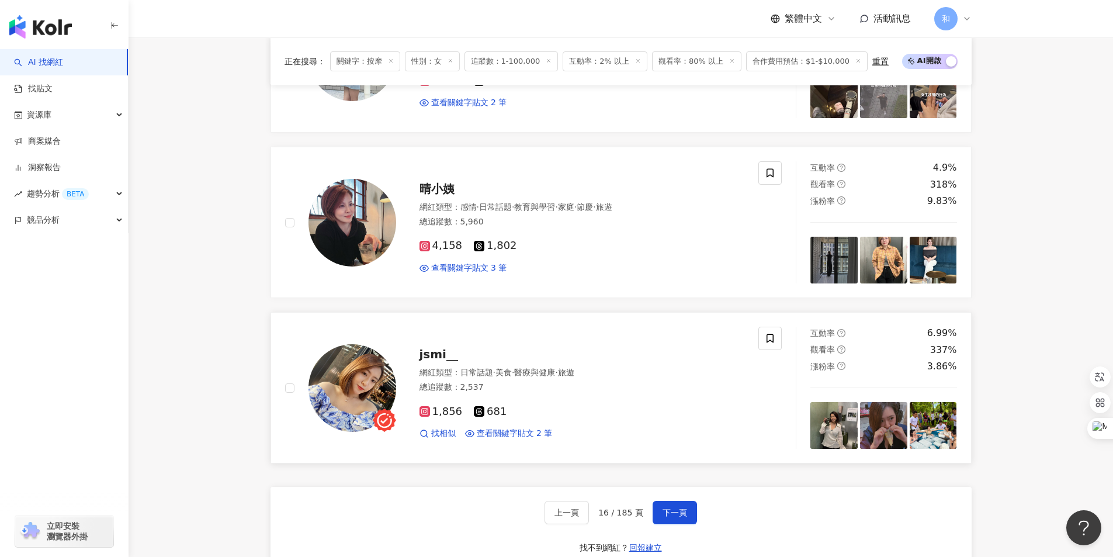
scroll to position [2049, 0]
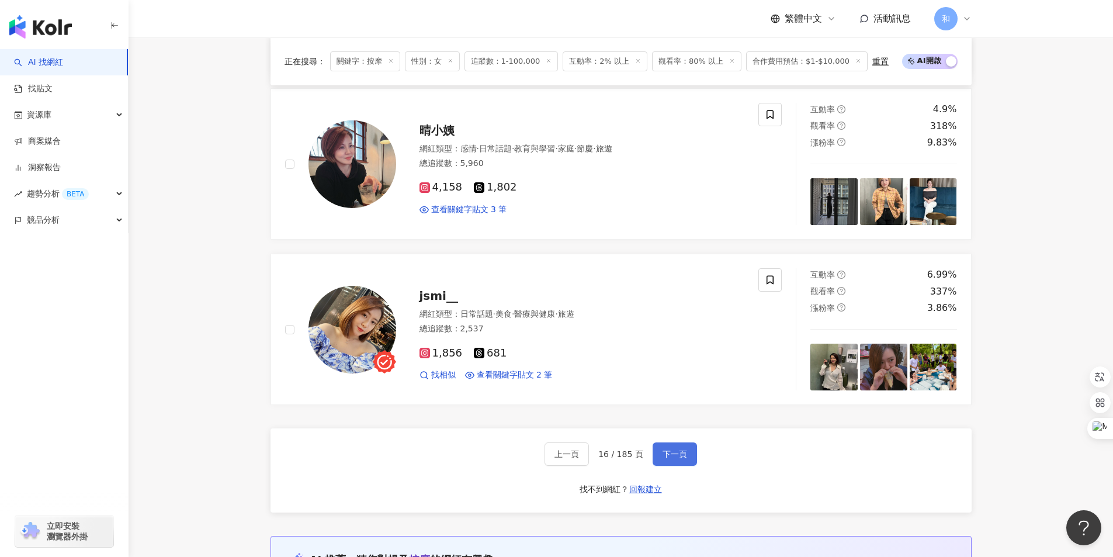
click at [677, 453] on span "下一頁" at bounding box center [675, 453] width 25 height 9
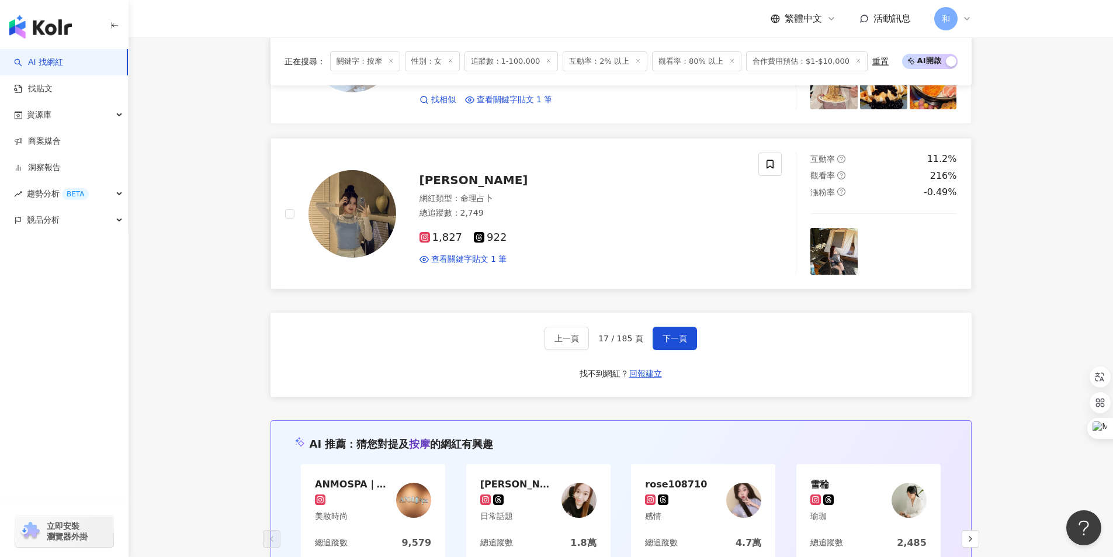
scroll to position [2166, 0]
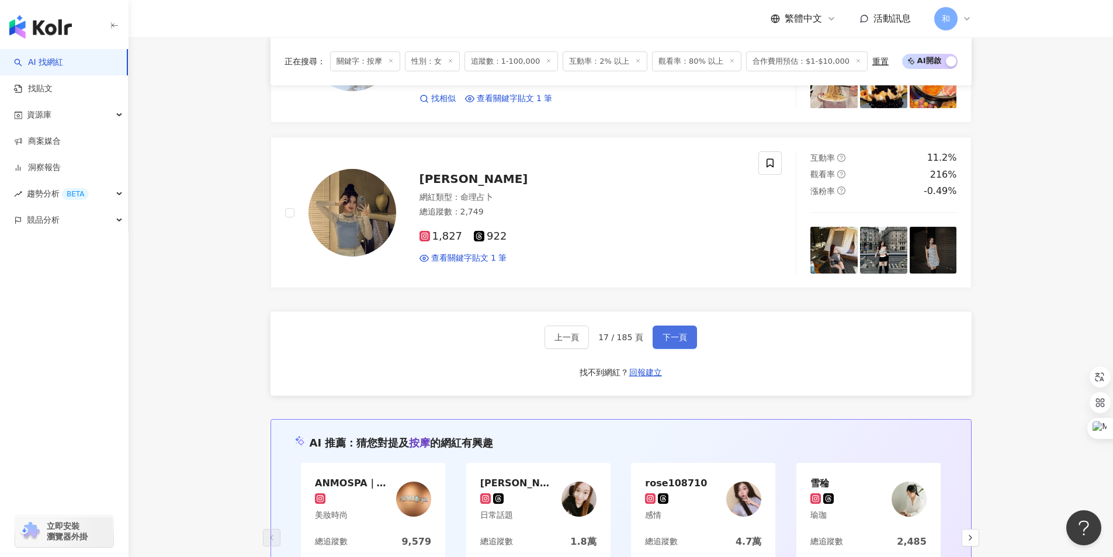
click at [676, 341] on span "下一頁" at bounding box center [675, 336] width 25 height 9
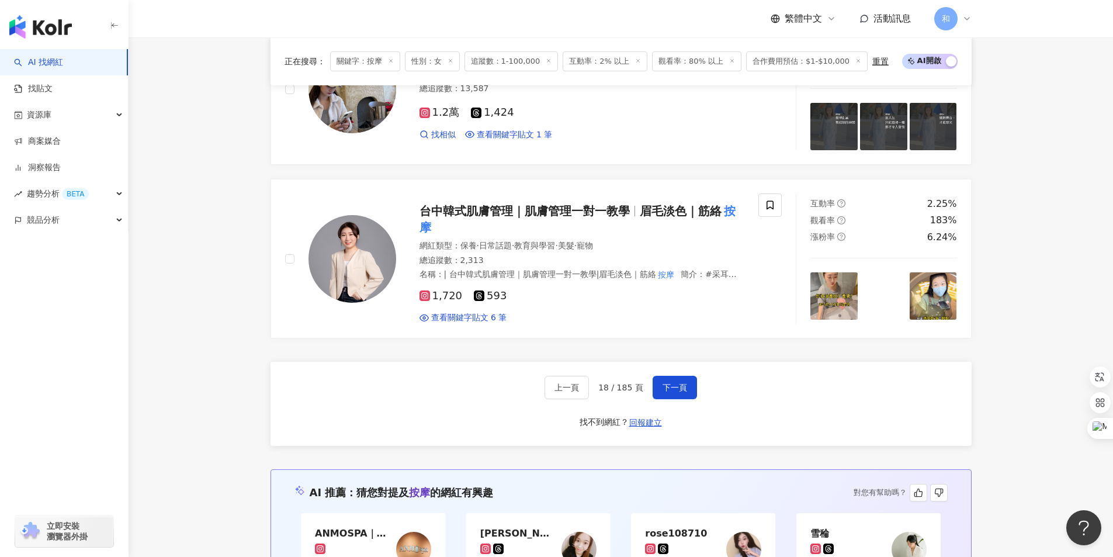
scroll to position [2270, 0]
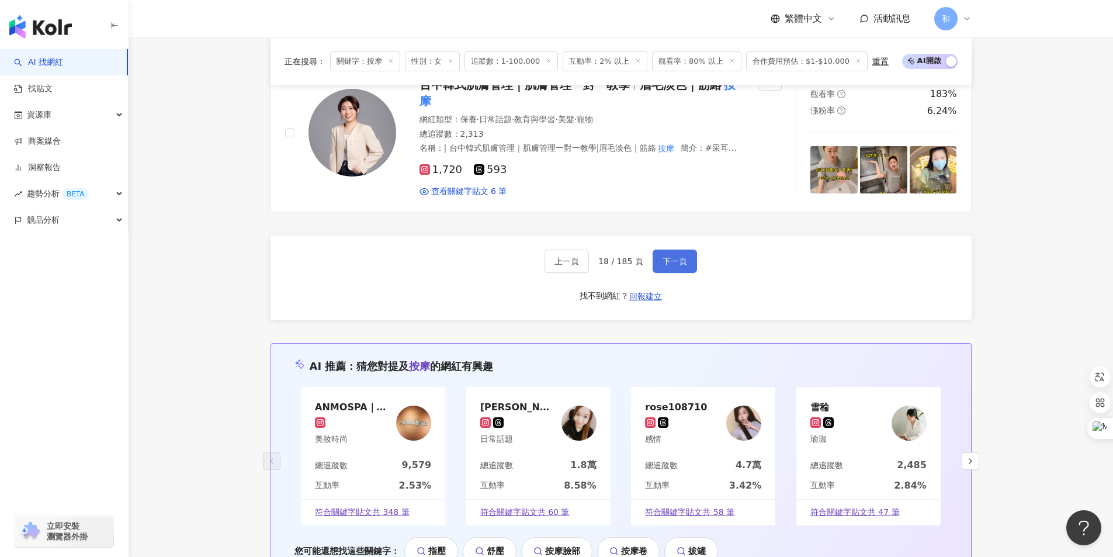
click at [673, 257] on span "下一頁" at bounding box center [675, 261] width 25 height 9
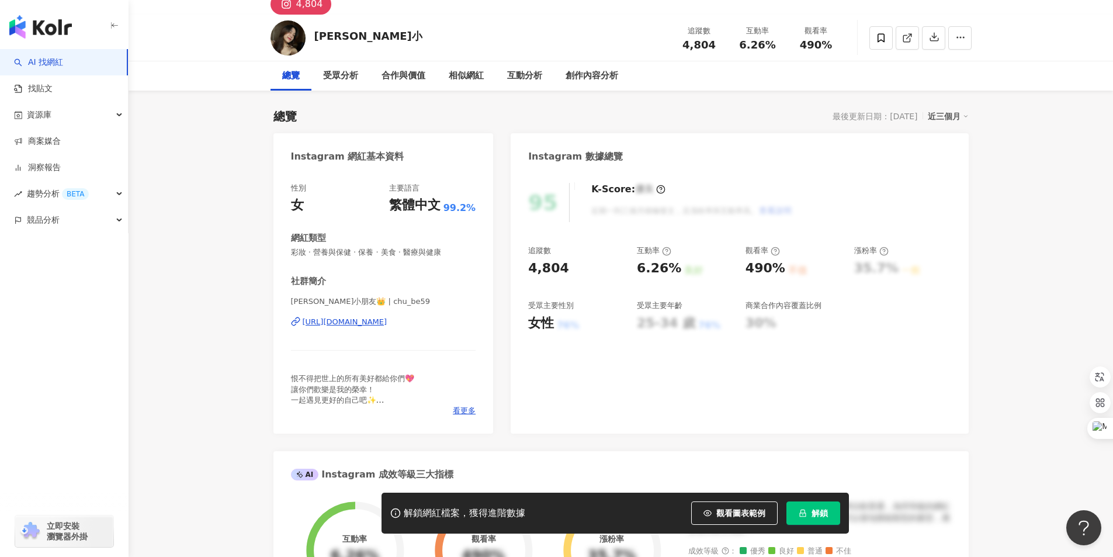
scroll to position [117, 0]
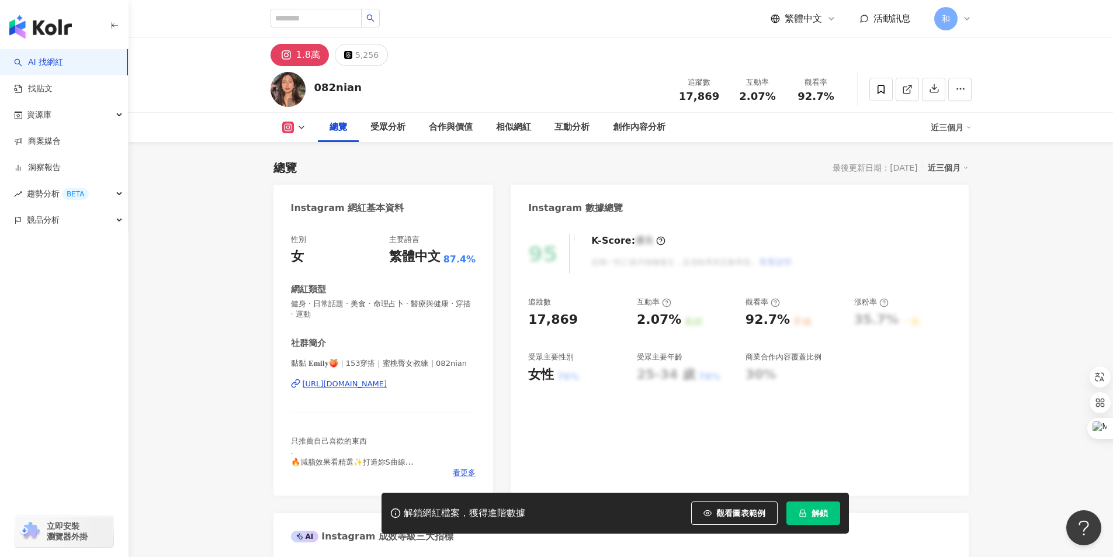
scroll to position [58, 0]
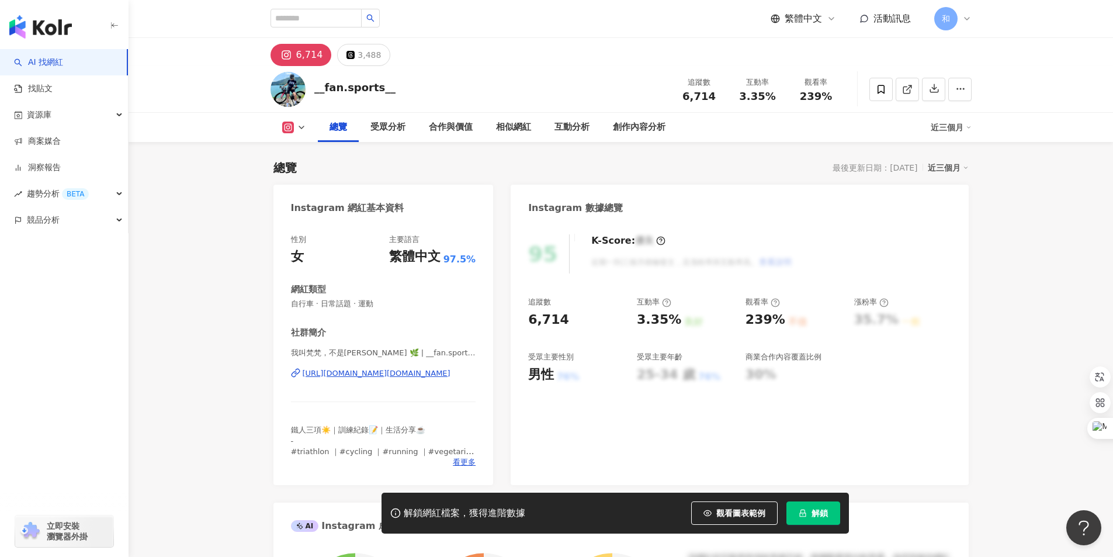
scroll to position [117, 0]
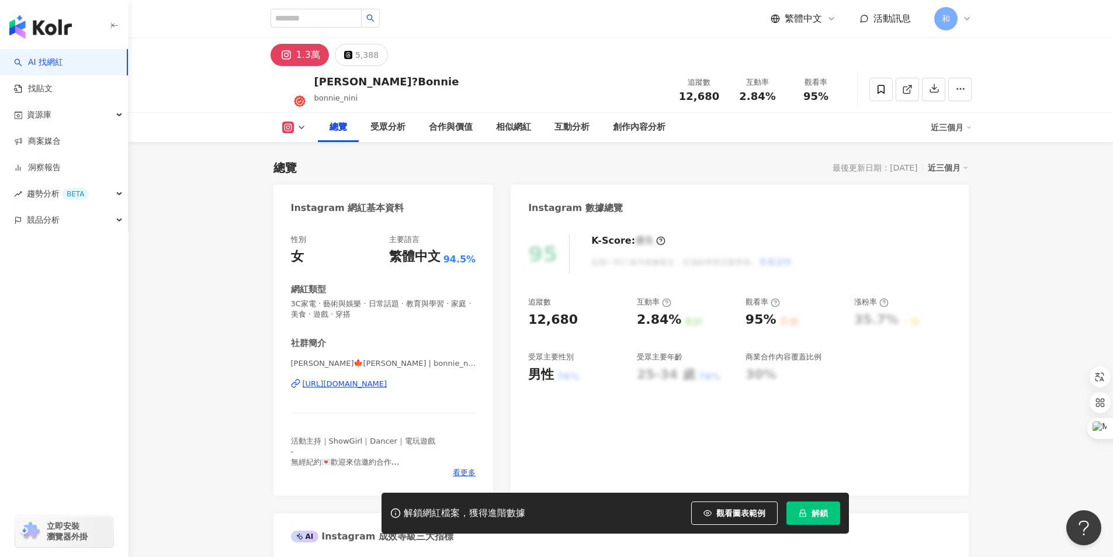
scroll to position [117, 0]
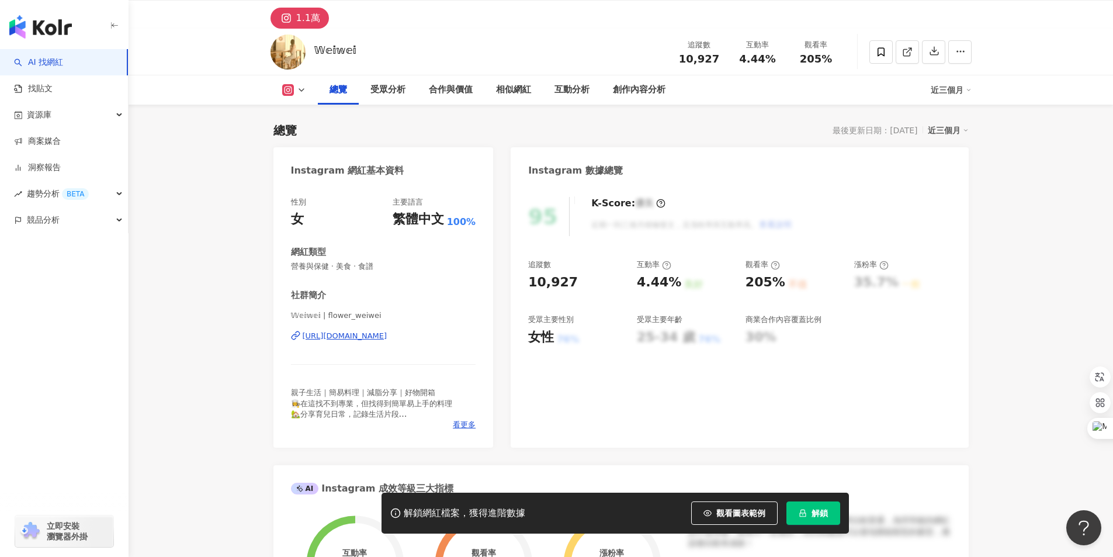
scroll to position [58, 0]
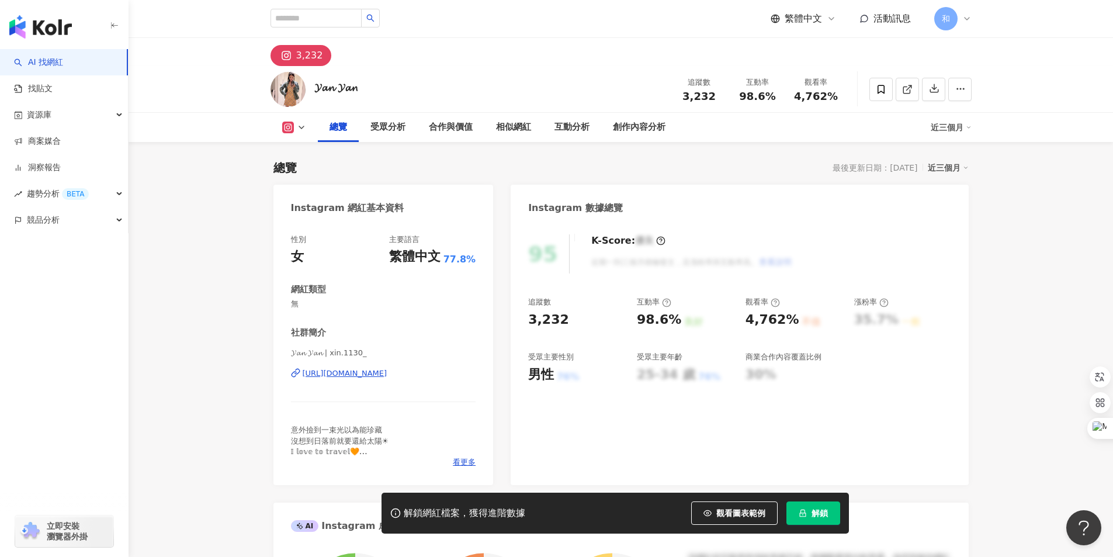
scroll to position [117, 0]
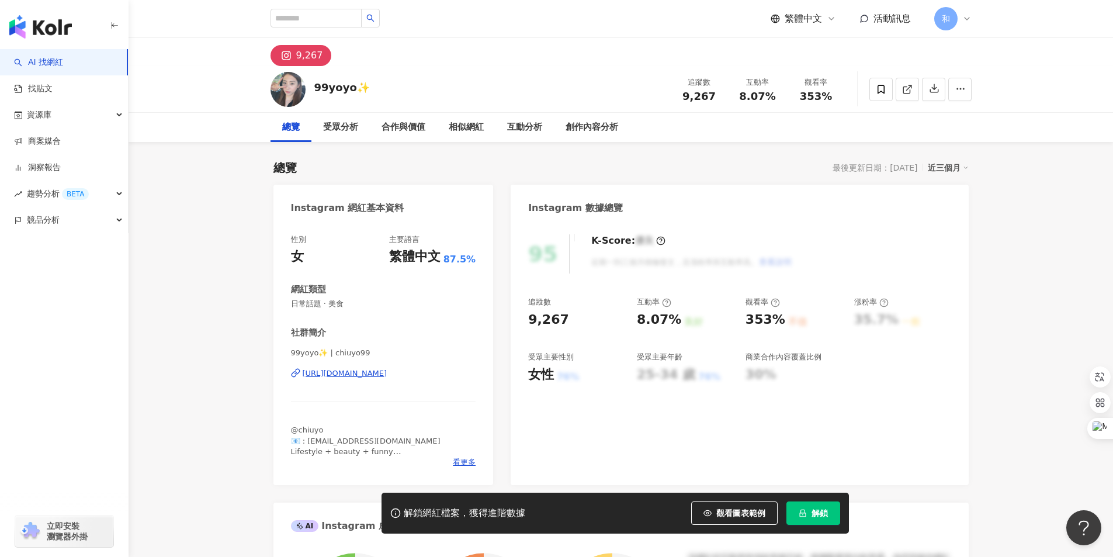
scroll to position [117, 0]
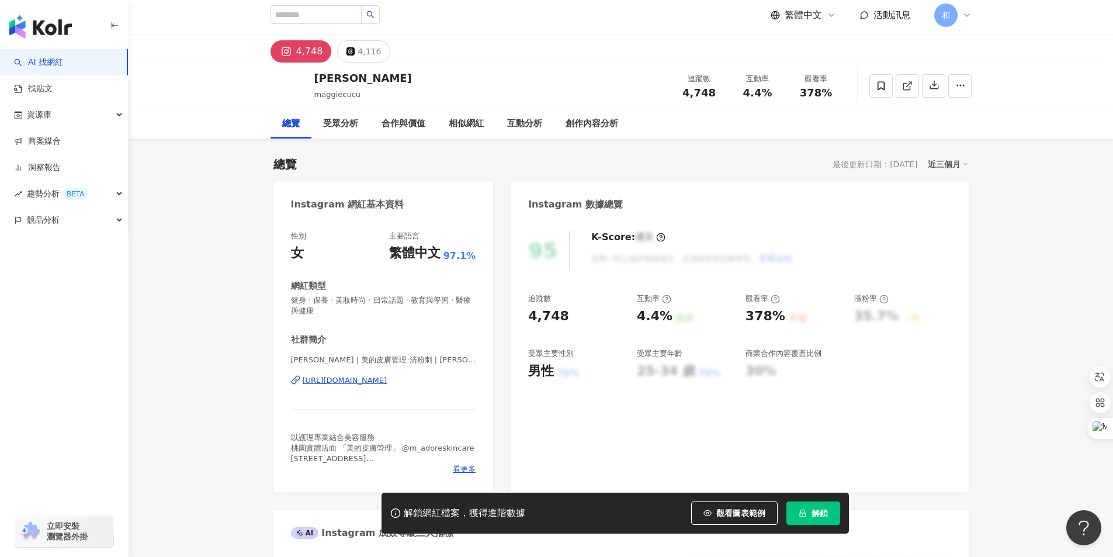
scroll to position [175, 0]
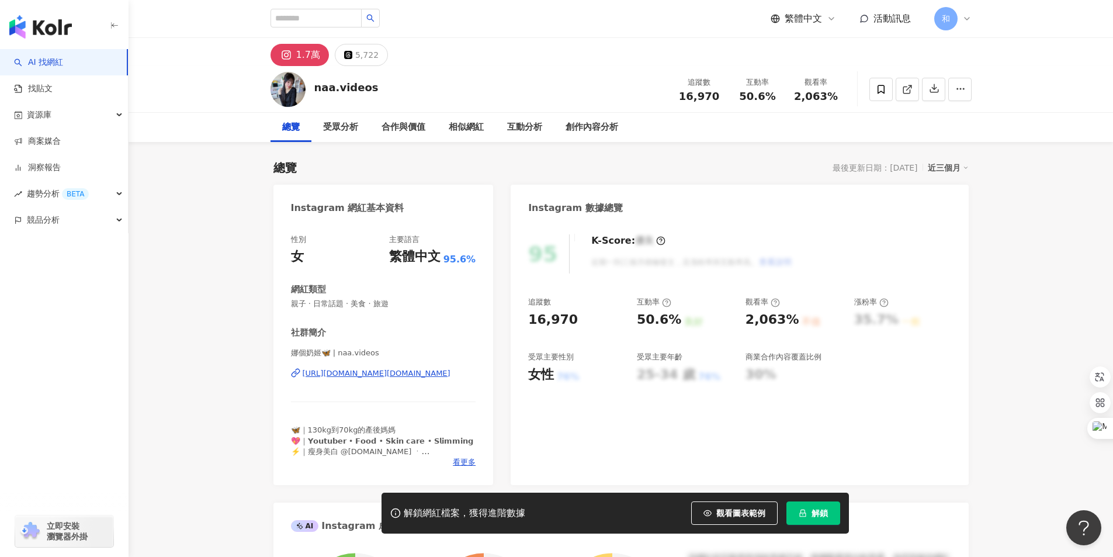
scroll to position [117, 0]
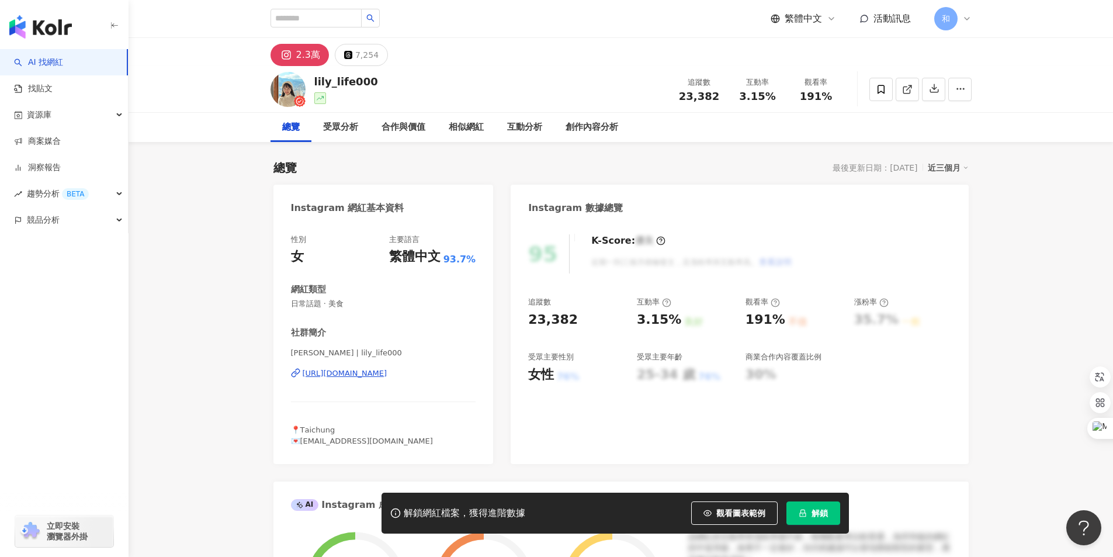
scroll to position [58, 0]
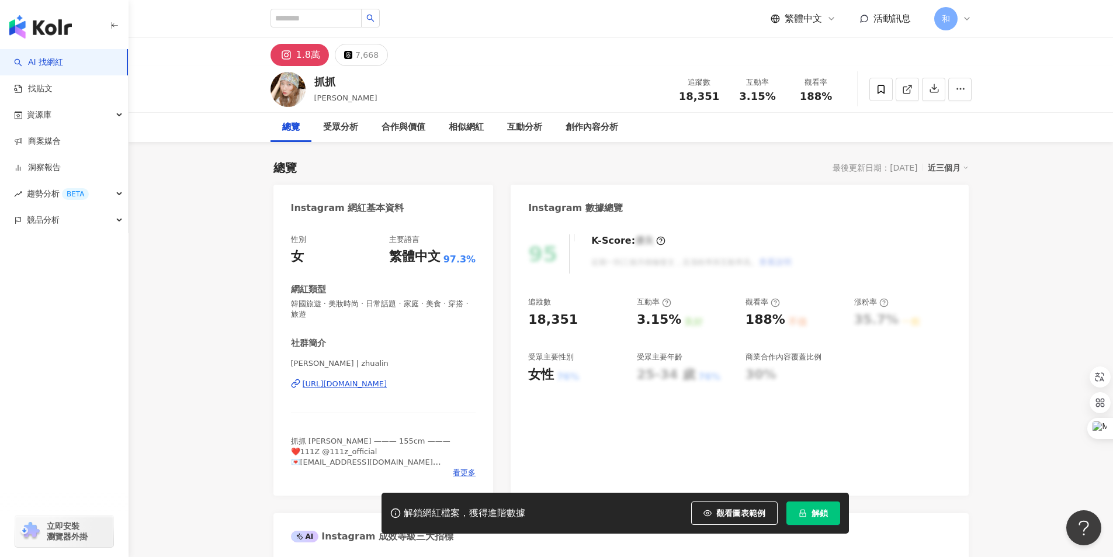
scroll to position [117, 0]
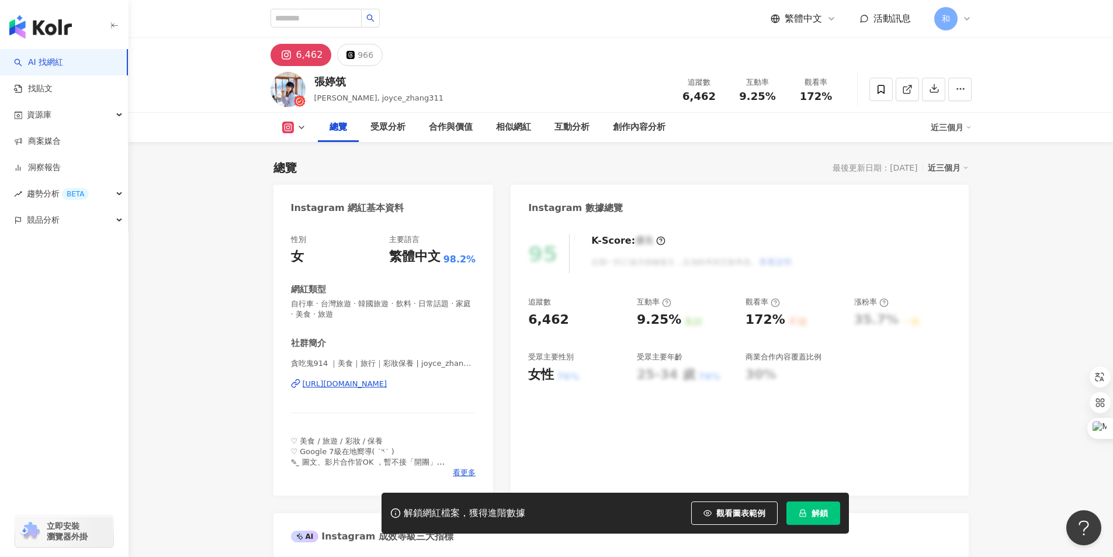
scroll to position [117, 0]
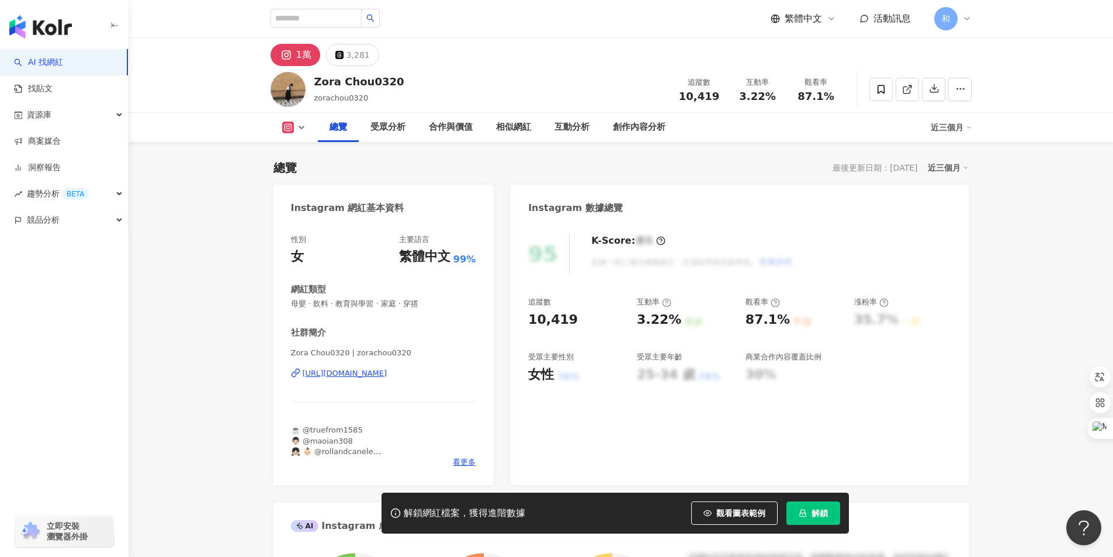
scroll to position [117, 0]
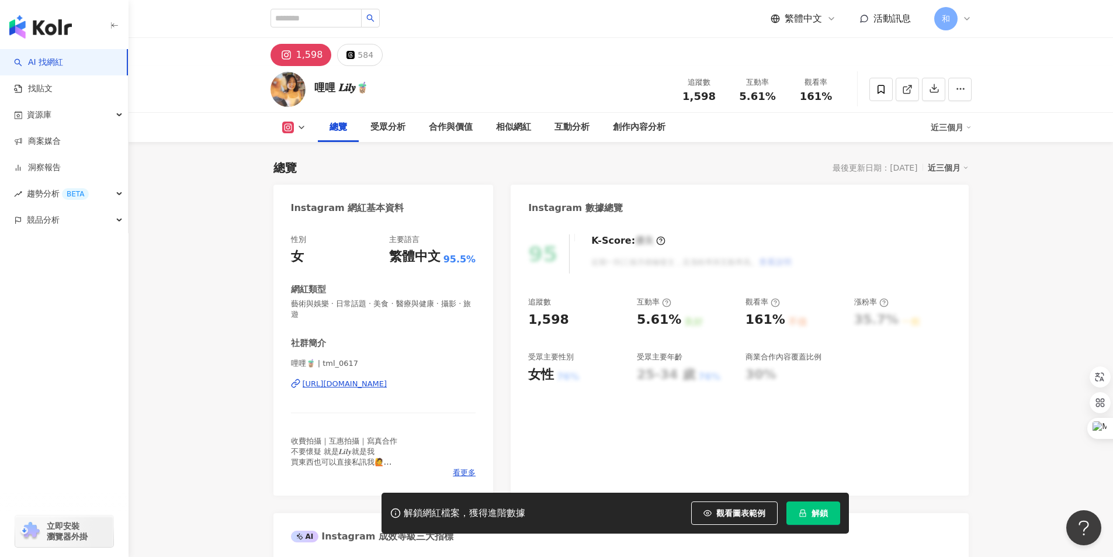
scroll to position [117, 0]
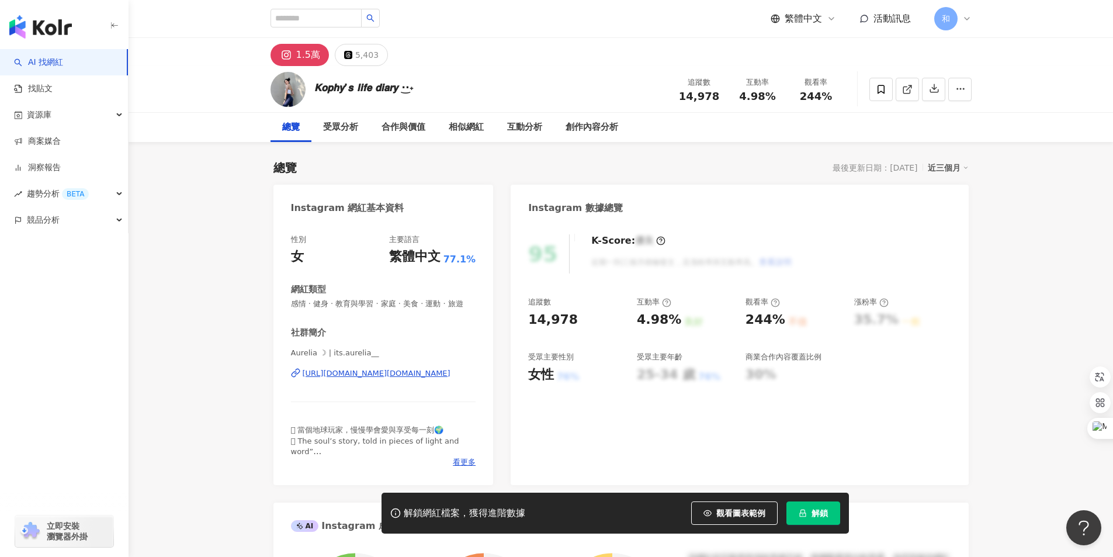
scroll to position [117, 0]
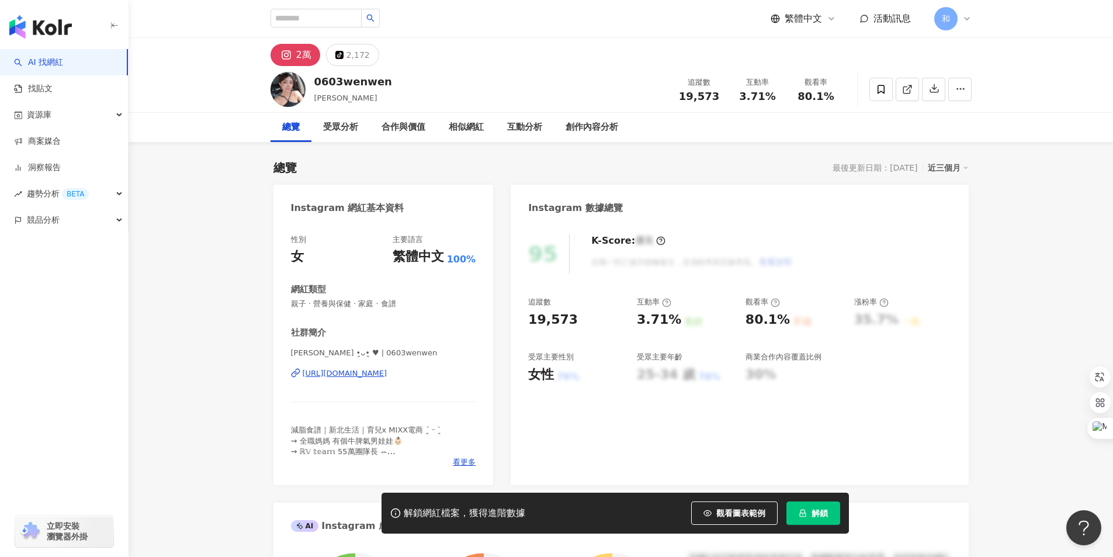
scroll to position [117, 0]
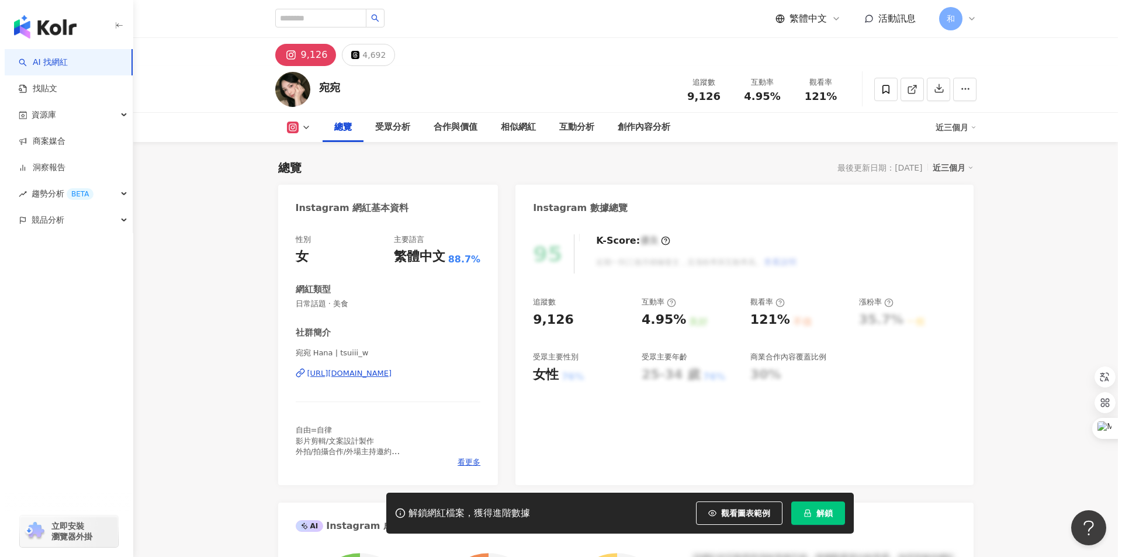
scroll to position [117, 0]
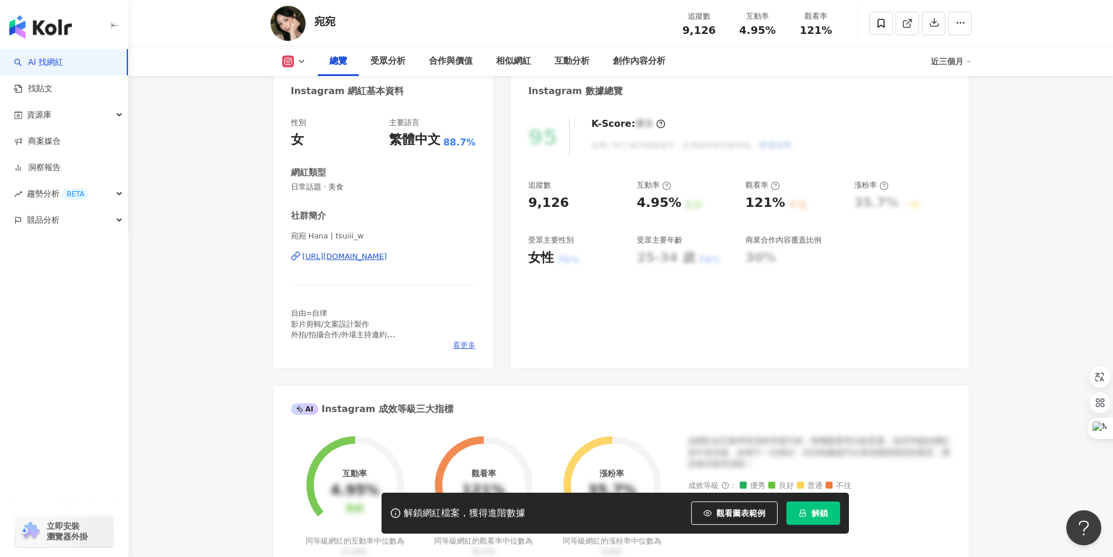
click at [464, 348] on span "看更多" at bounding box center [464, 345] width 23 height 11
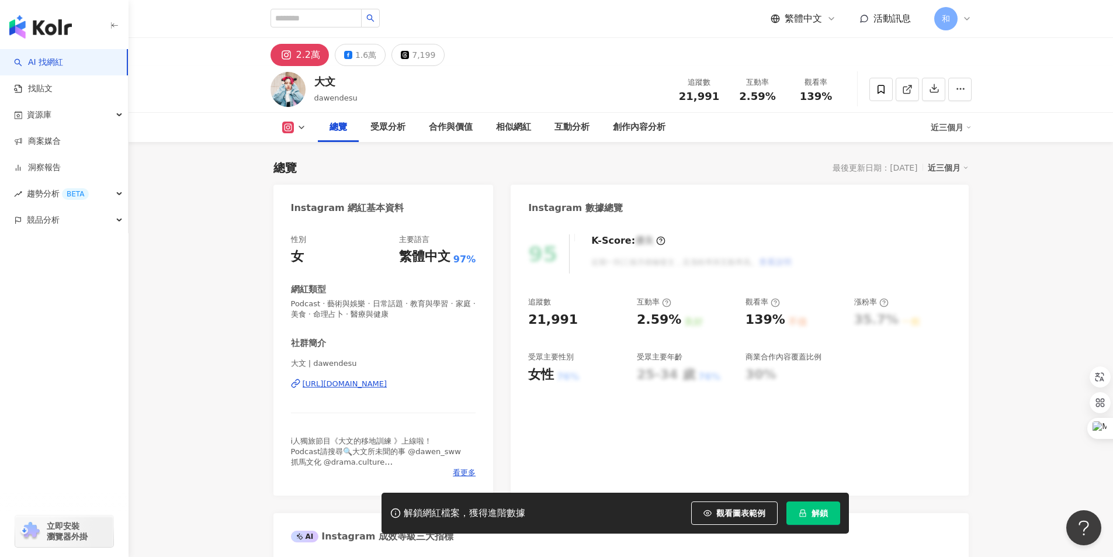
scroll to position [58, 0]
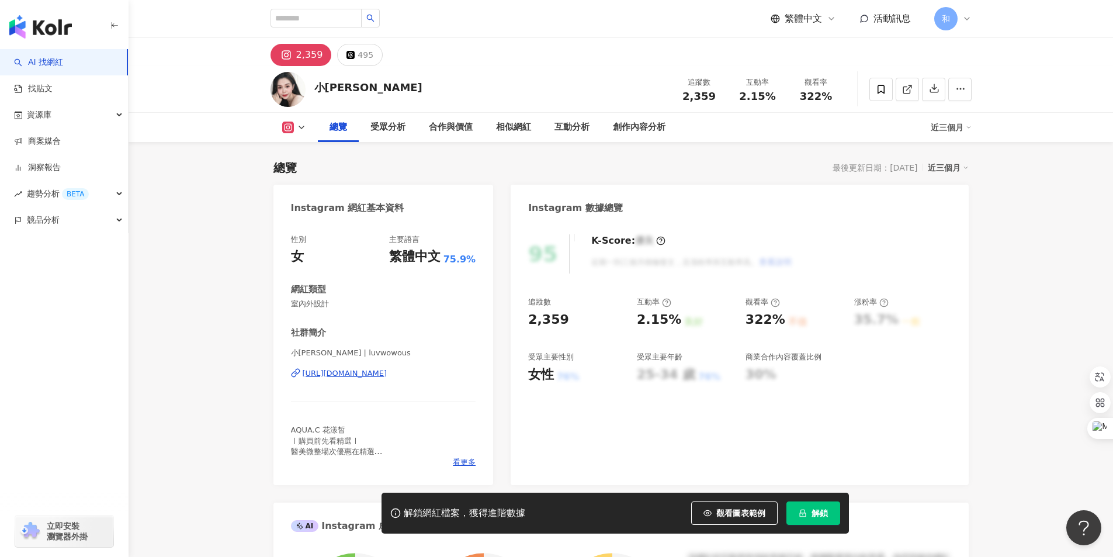
scroll to position [58, 0]
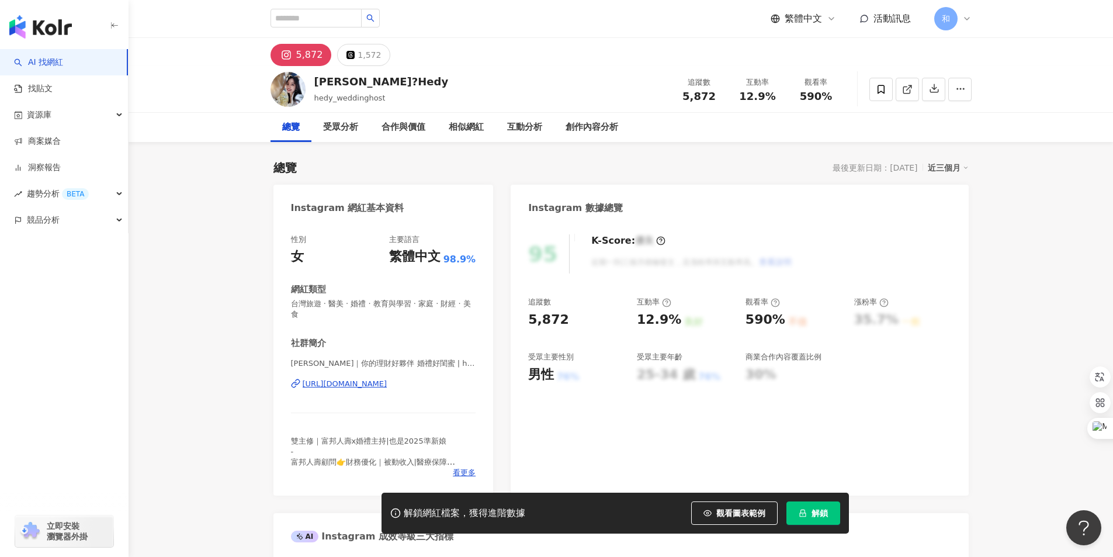
scroll to position [58, 0]
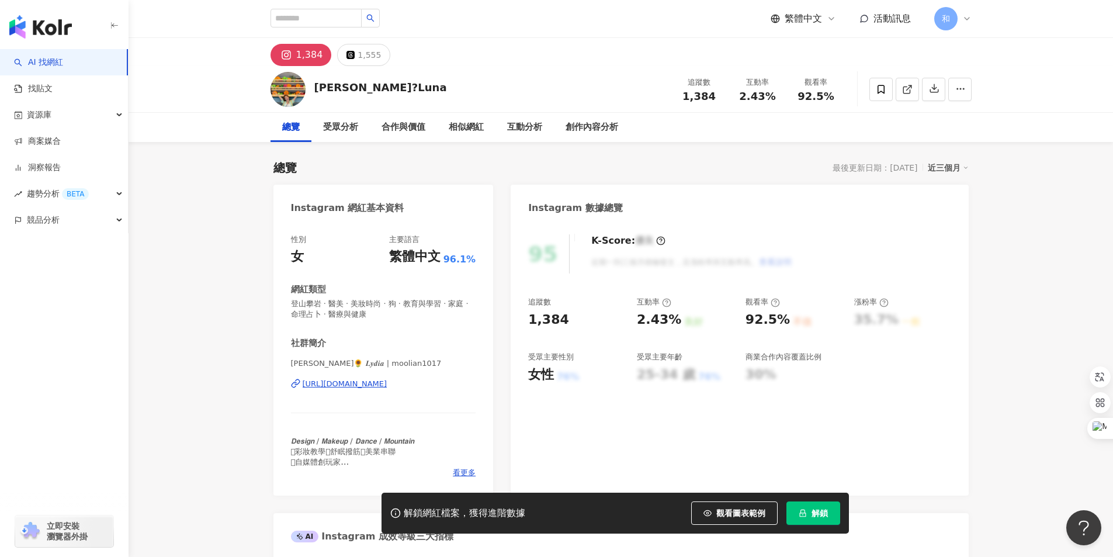
scroll to position [117, 0]
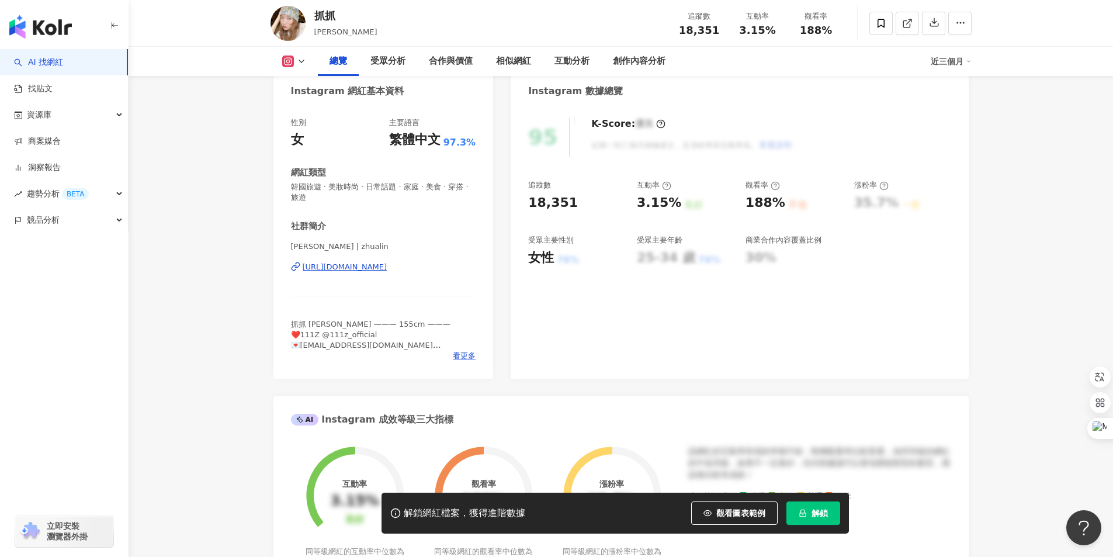
scroll to position [117, 0]
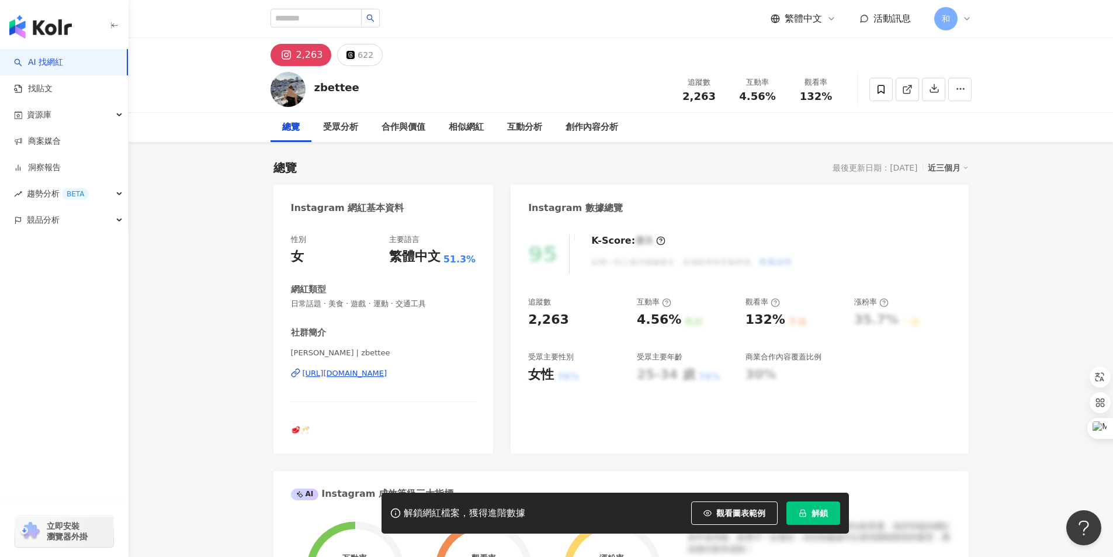
scroll to position [117, 0]
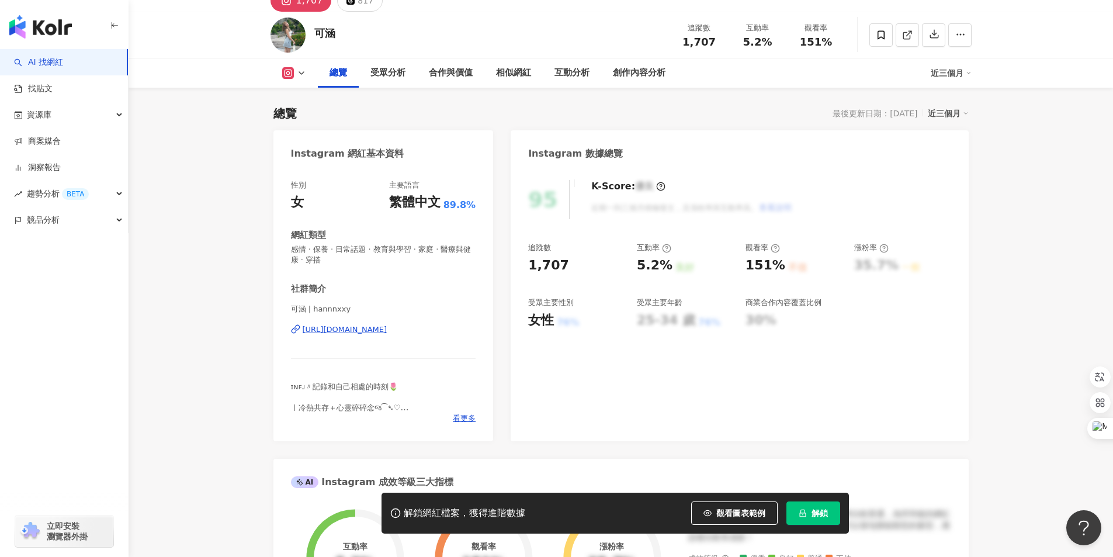
scroll to position [117, 0]
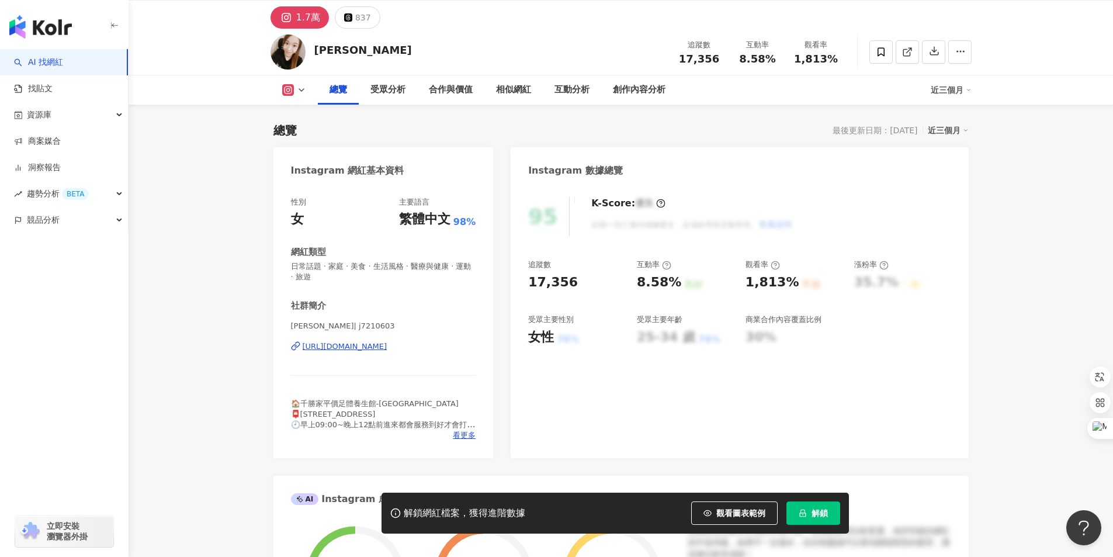
scroll to position [58, 0]
